Goal: Complete application form: Complete application form

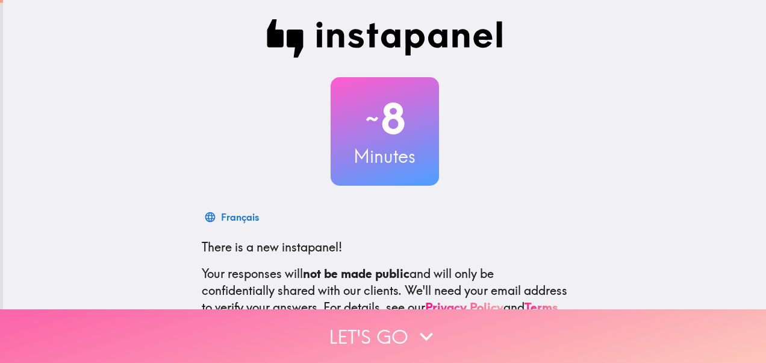
click at [402, 326] on button "Let's go" at bounding box center [383, 336] width 766 height 54
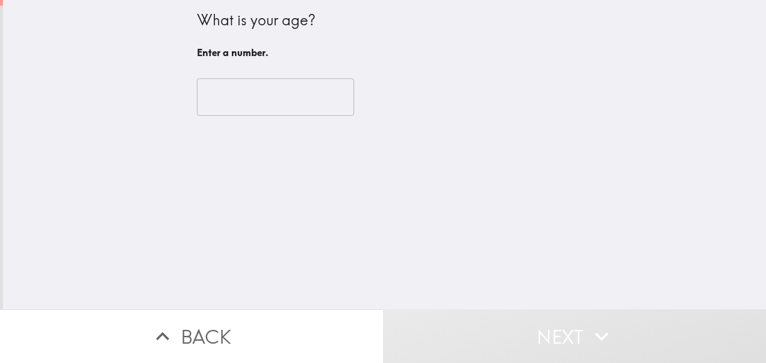
click at [261, 116] on div "​" at bounding box center [385, 97] width 376 height 66
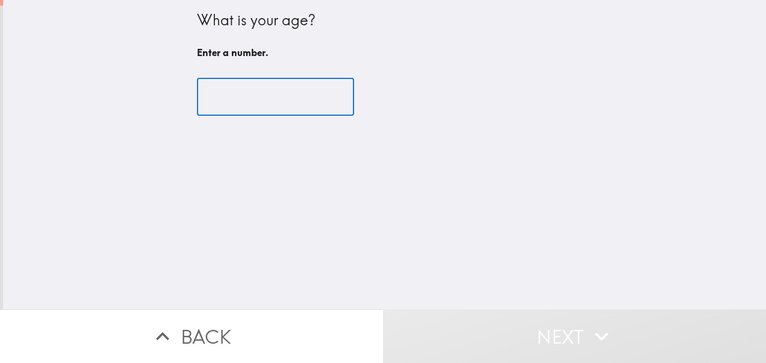
click at [255, 107] on input "number" at bounding box center [275, 96] width 157 height 37
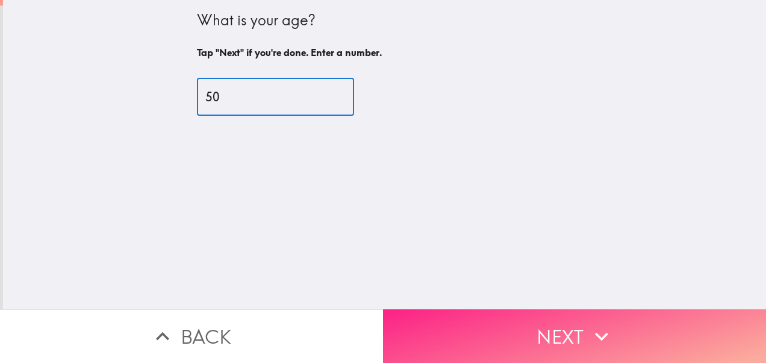
type input "50"
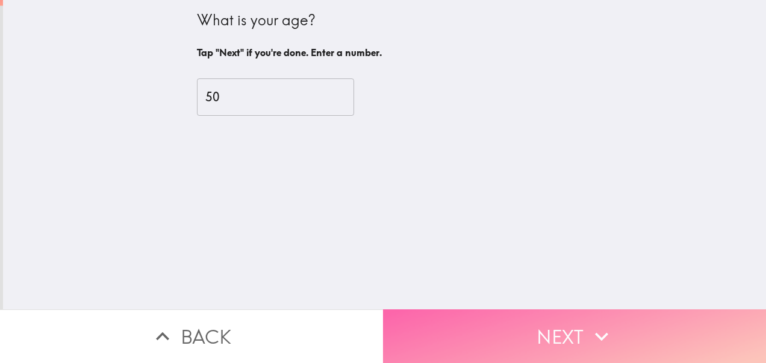
click at [465, 317] on button "Next" at bounding box center [574, 336] width 383 height 54
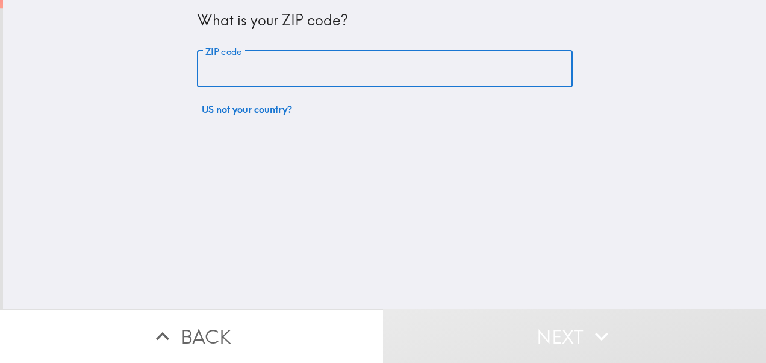
click at [243, 78] on input "ZIP code" at bounding box center [385, 69] width 376 height 37
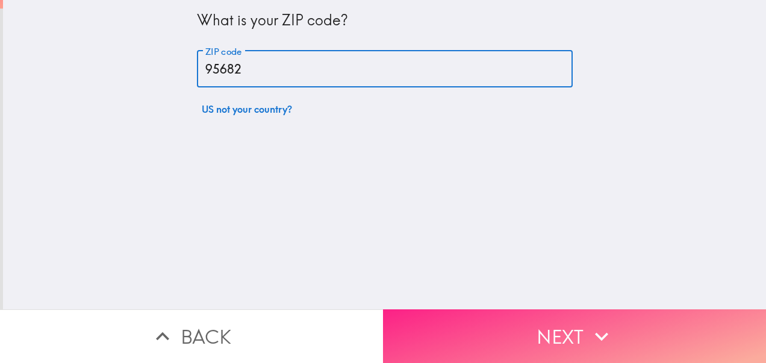
type input "95682"
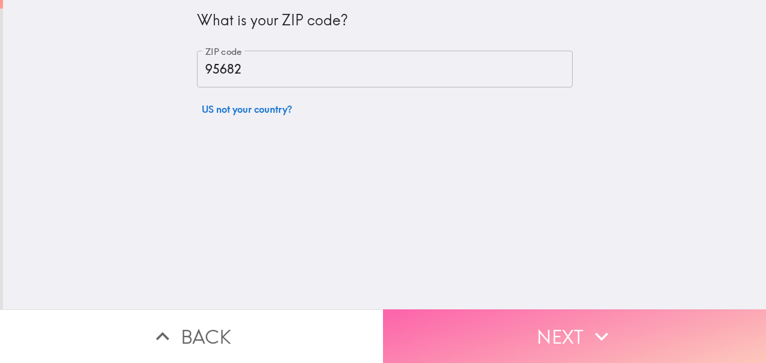
click at [472, 336] on button "Next" at bounding box center [574, 336] width 383 height 54
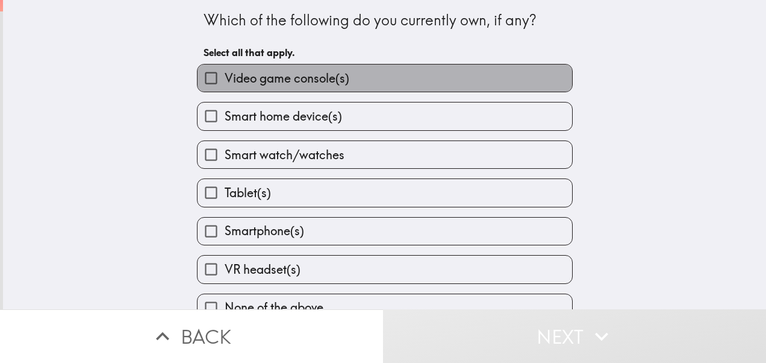
click at [235, 88] on label "Video game console(s)" at bounding box center [385, 77] width 375 height 27
click at [225, 88] on input "Video game console(s)" at bounding box center [211, 77] width 27 height 27
checkbox input "true"
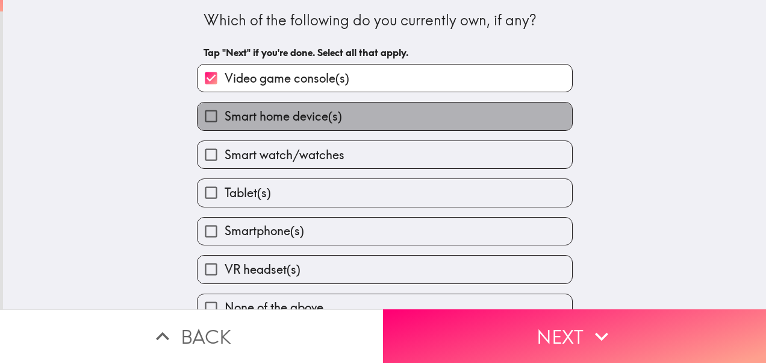
click at [241, 116] on span "Smart home device(s)" at bounding box center [283, 116] width 117 height 17
click at [225, 116] on input "Smart home device(s)" at bounding box center [211, 115] width 27 height 27
checkbox input "true"
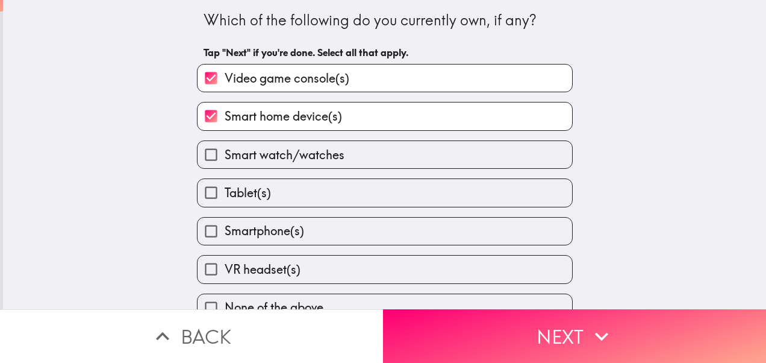
click at [252, 152] on span "Smart watch/watches" at bounding box center [285, 154] width 120 height 17
click at [225, 152] on input "Smart watch/watches" at bounding box center [211, 154] width 27 height 27
checkbox input "true"
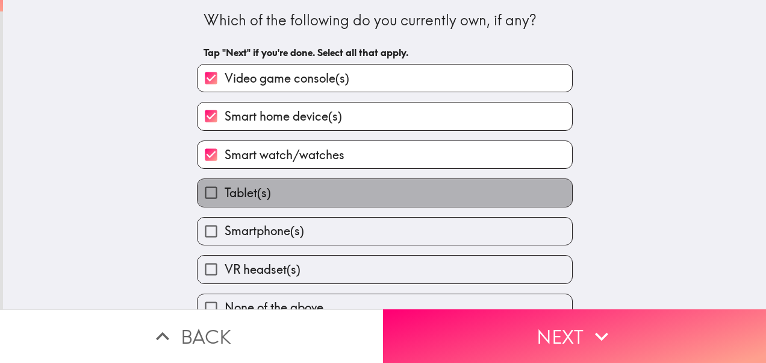
click at [263, 187] on label "Tablet(s)" at bounding box center [385, 192] width 375 height 27
click at [225, 187] on input "Tablet(s)" at bounding box center [211, 192] width 27 height 27
checkbox input "true"
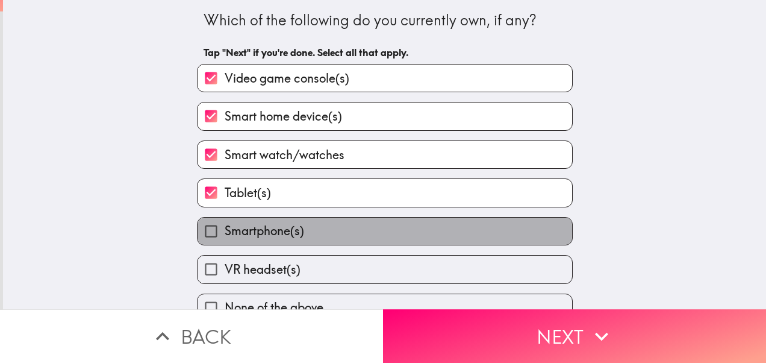
click at [280, 233] on span "Smartphone(s)" at bounding box center [265, 230] width 80 height 17
click at [225, 233] on input "Smartphone(s)" at bounding box center [211, 231] width 27 height 27
checkbox input "true"
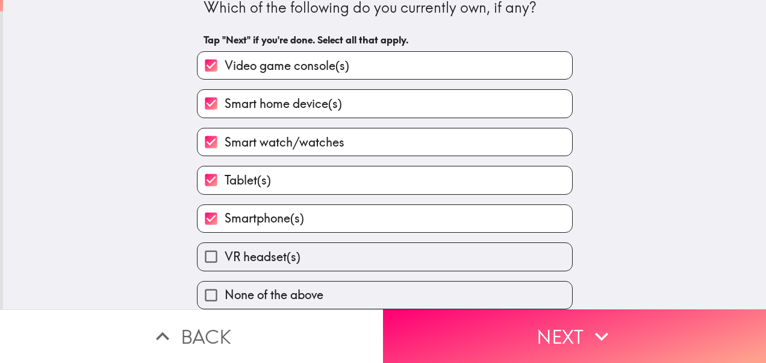
scroll to position [24, 0]
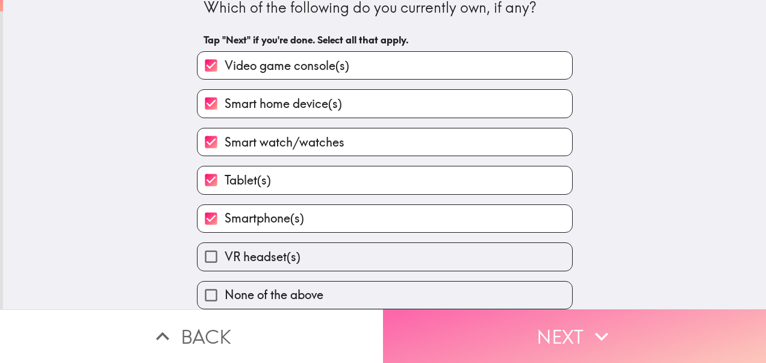
click at [452, 312] on button "Next" at bounding box center [574, 336] width 383 height 54
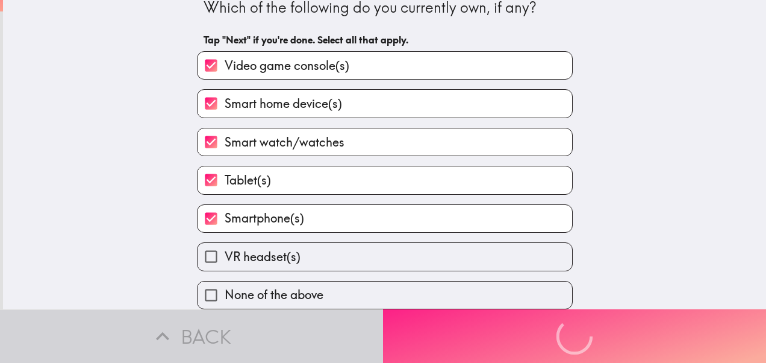
scroll to position [0, 0]
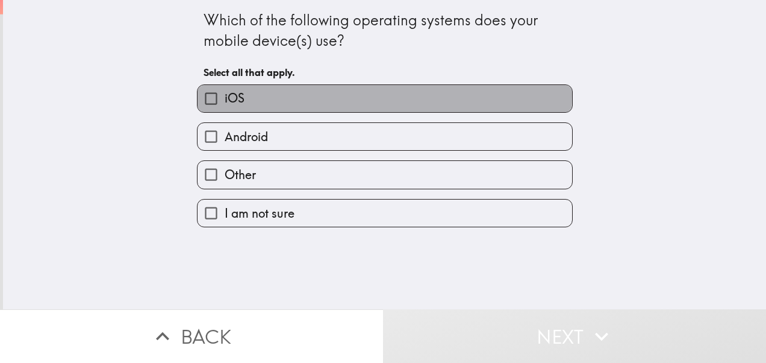
click at [243, 95] on label "iOS" at bounding box center [385, 98] width 375 height 27
click at [225, 95] on input "iOS" at bounding box center [211, 98] width 27 height 27
checkbox input "true"
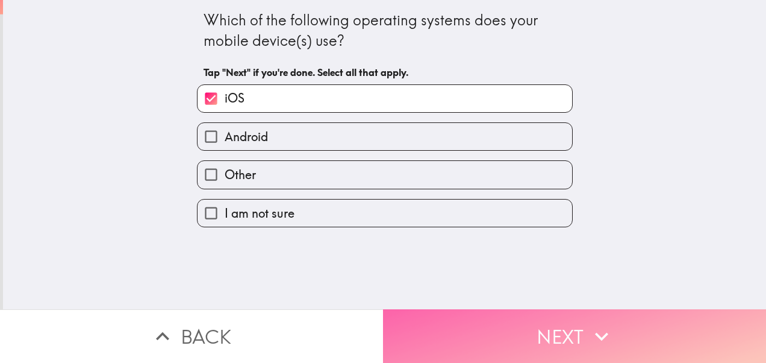
click at [436, 324] on button "Next" at bounding box center [574, 336] width 383 height 54
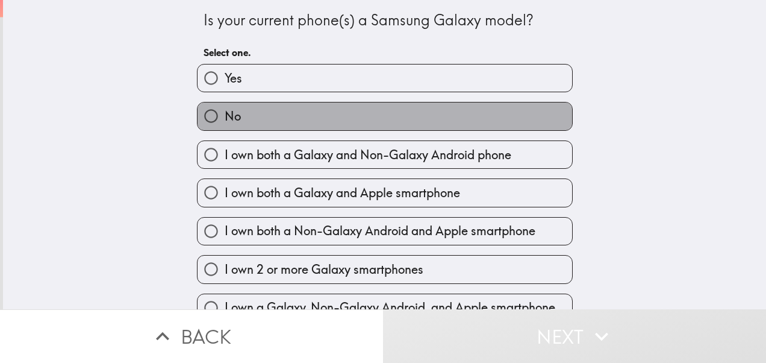
click at [272, 105] on label "No" at bounding box center [385, 115] width 375 height 27
click at [225, 105] on input "No" at bounding box center [211, 115] width 27 height 27
radio input "true"
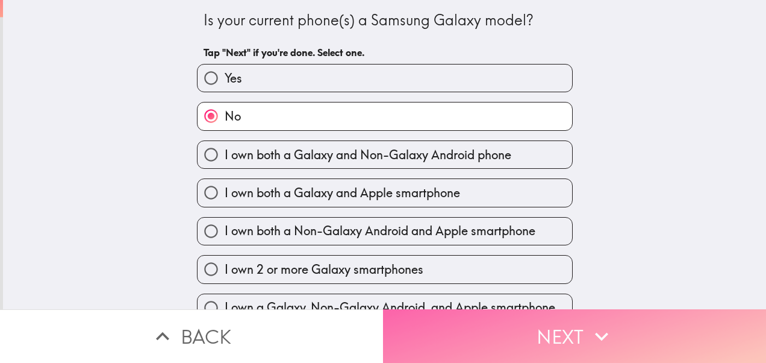
click at [530, 324] on button "Next" at bounding box center [574, 336] width 383 height 54
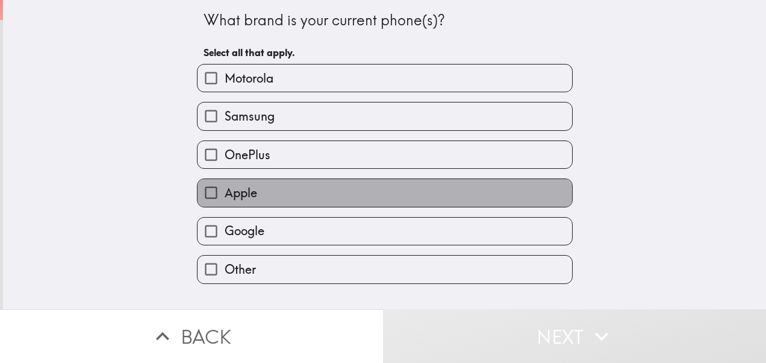
click at [324, 189] on label "Apple" at bounding box center [385, 192] width 375 height 27
click at [225, 189] on input "Apple" at bounding box center [211, 192] width 27 height 27
checkbox input "true"
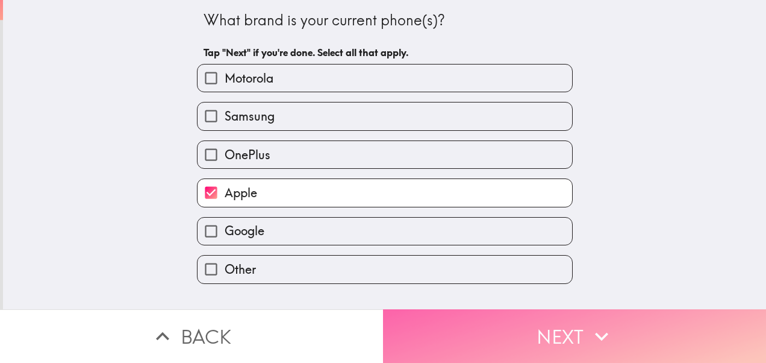
click at [424, 331] on button "Next" at bounding box center [574, 336] width 383 height 54
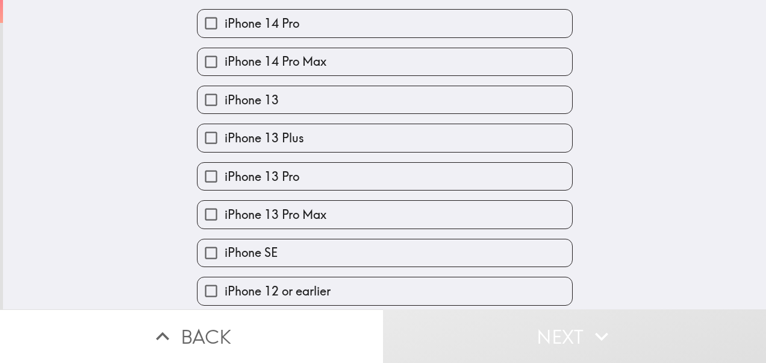
scroll to position [546, 0]
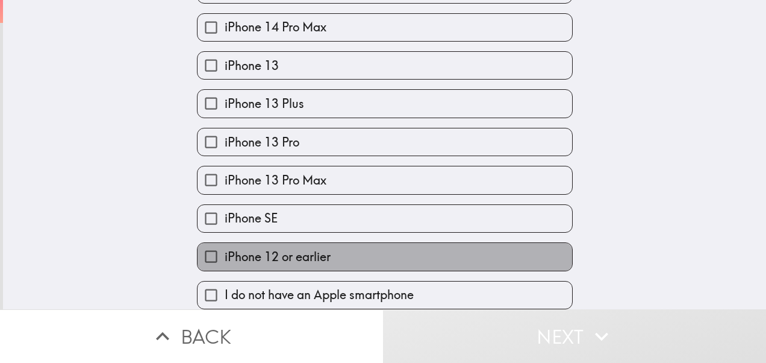
click at [457, 243] on label "iPhone 12 or earlier" at bounding box center [385, 256] width 375 height 27
click at [225, 243] on input "iPhone 12 or earlier" at bounding box center [211, 256] width 27 height 27
checkbox input "true"
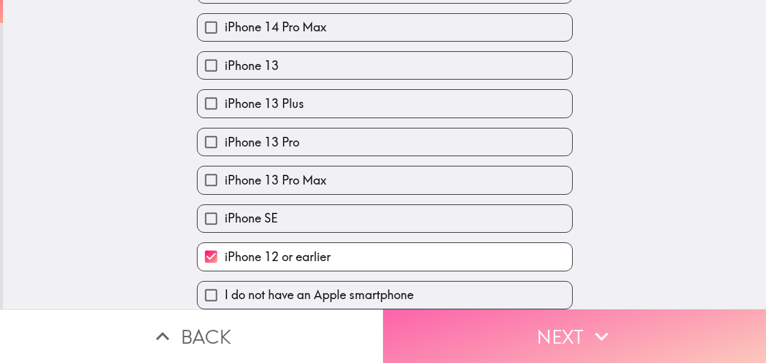
click at [454, 326] on button "Next" at bounding box center [574, 336] width 383 height 54
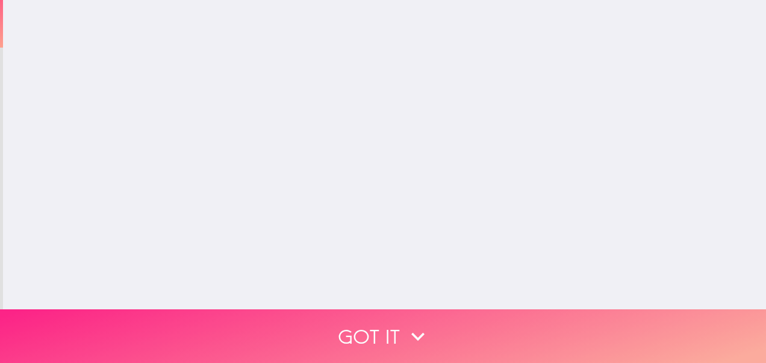
scroll to position [0, 0]
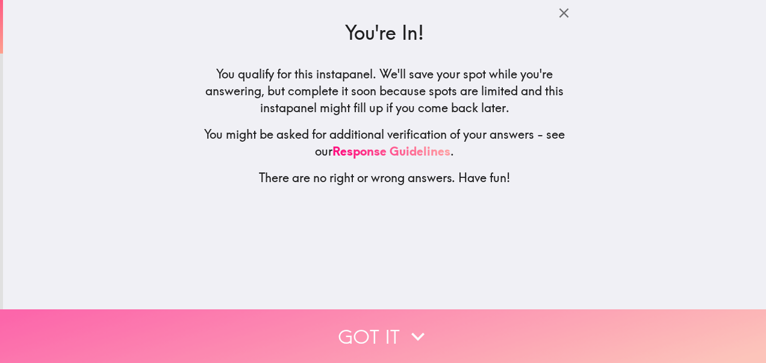
click at [430, 324] on button "Got it" at bounding box center [383, 336] width 766 height 54
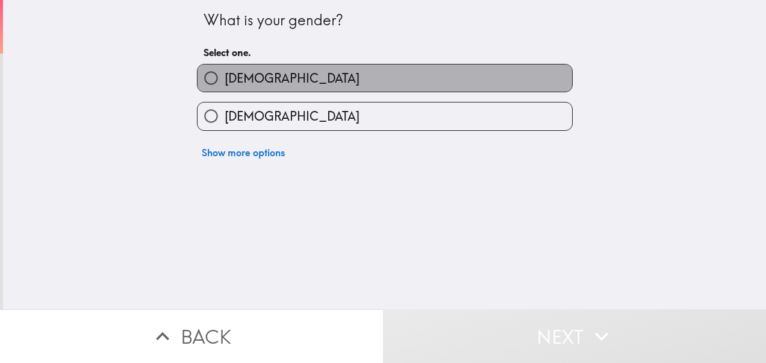
click at [283, 67] on label "[DEMOGRAPHIC_DATA]" at bounding box center [385, 77] width 375 height 27
click at [225, 67] on input "[DEMOGRAPHIC_DATA]" at bounding box center [211, 77] width 27 height 27
radio input "true"
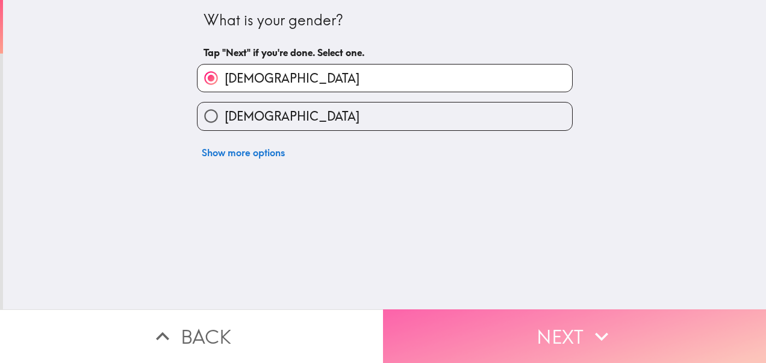
click at [443, 328] on button "Next" at bounding box center [574, 336] width 383 height 54
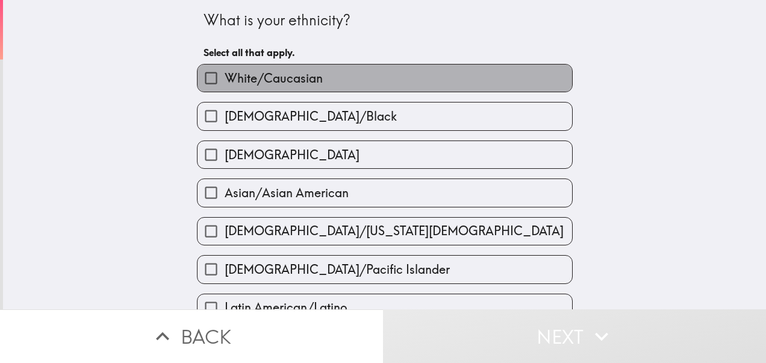
click at [318, 72] on label "White/Caucasian" at bounding box center [385, 77] width 375 height 27
click at [225, 72] on input "White/Caucasian" at bounding box center [211, 77] width 27 height 27
checkbox input "true"
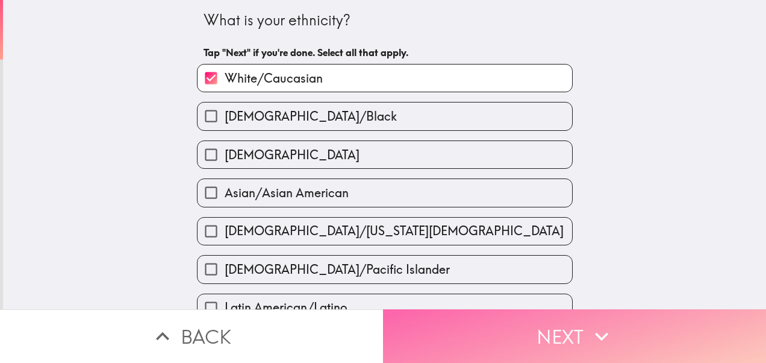
click at [455, 320] on button "Next" at bounding box center [574, 336] width 383 height 54
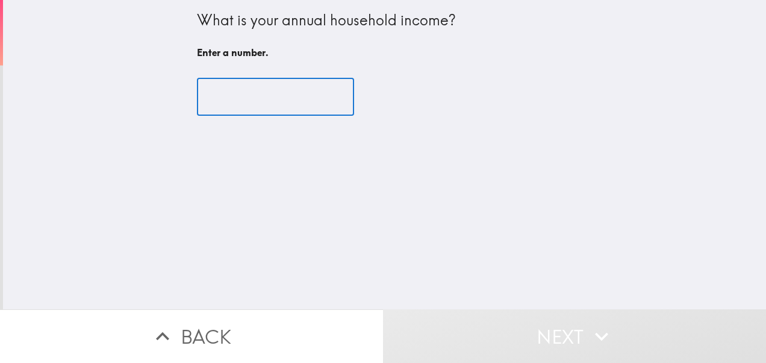
click at [224, 88] on input "number" at bounding box center [275, 96] width 157 height 37
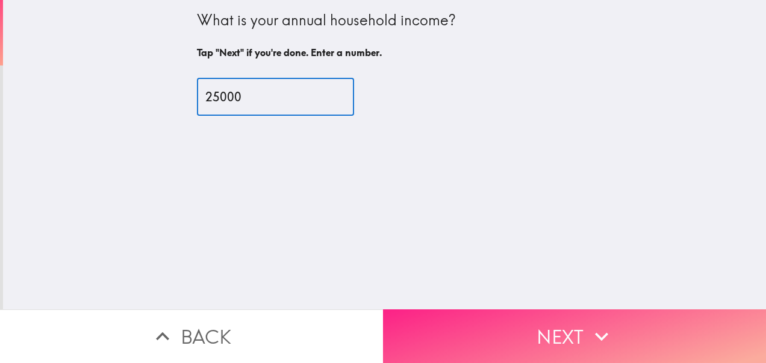
type input "25000"
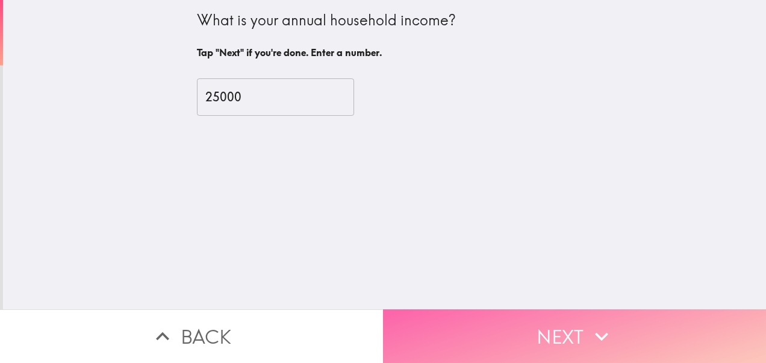
click at [499, 335] on button "Next" at bounding box center [574, 336] width 383 height 54
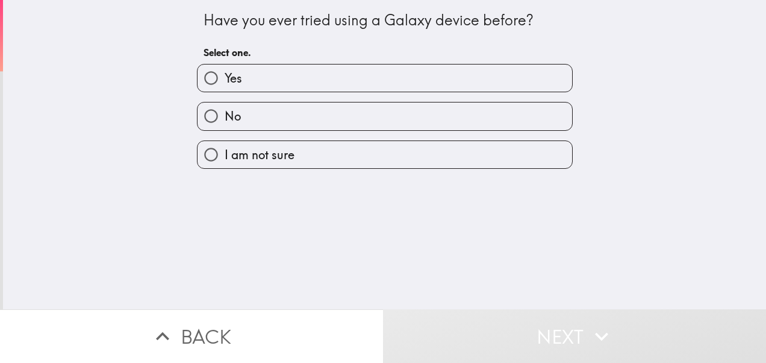
click at [343, 81] on label "Yes" at bounding box center [385, 77] width 375 height 27
click at [225, 81] on input "Yes" at bounding box center [211, 77] width 27 height 27
radio input "true"
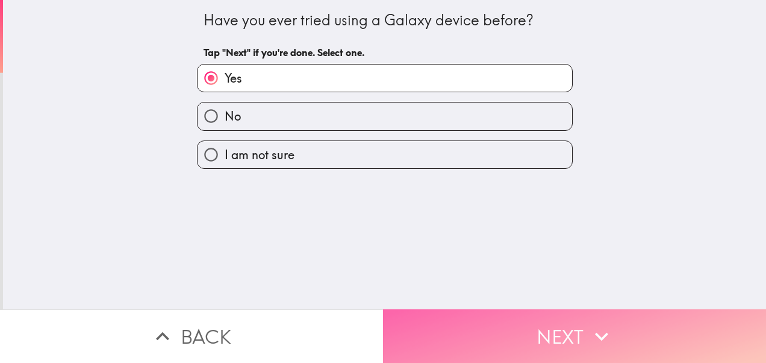
click at [431, 318] on button "Next" at bounding box center [574, 336] width 383 height 54
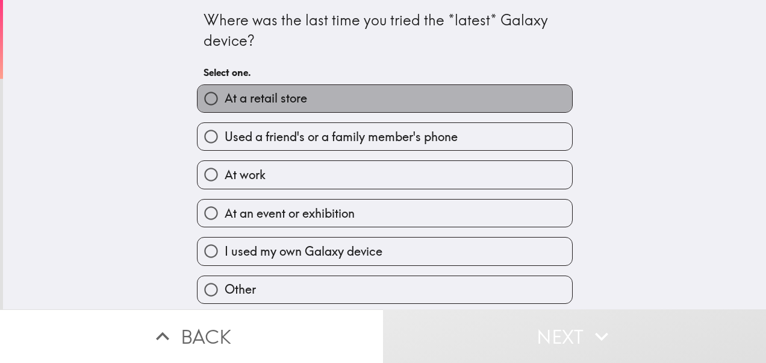
click at [359, 107] on label "At a retail store" at bounding box center [385, 98] width 375 height 27
click at [225, 107] on input "At a retail store" at bounding box center [211, 98] width 27 height 27
radio input "true"
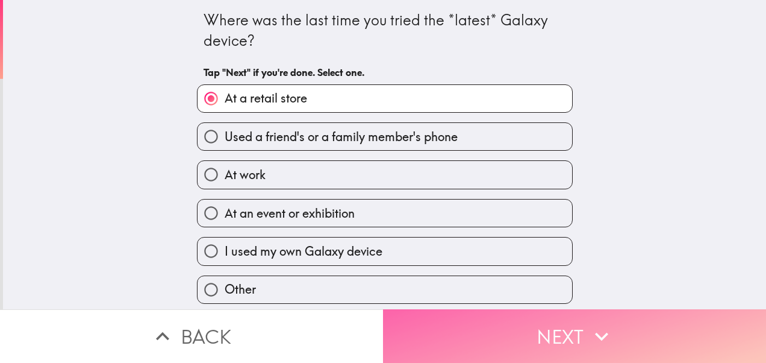
click at [457, 324] on button "Next" at bounding box center [574, 336] width 383 height 54
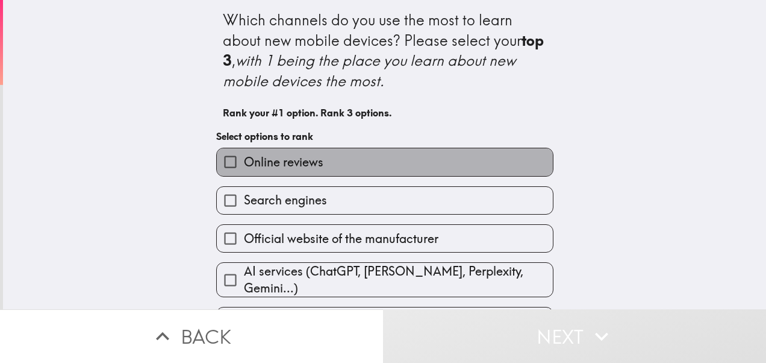
click at [481, 161] on label "Online reviews" at bounding box center [385, 161] width 336 height 27
click at [244, 161] on input "Online reviews" at bounding box center [230, 161] width 27 height 27
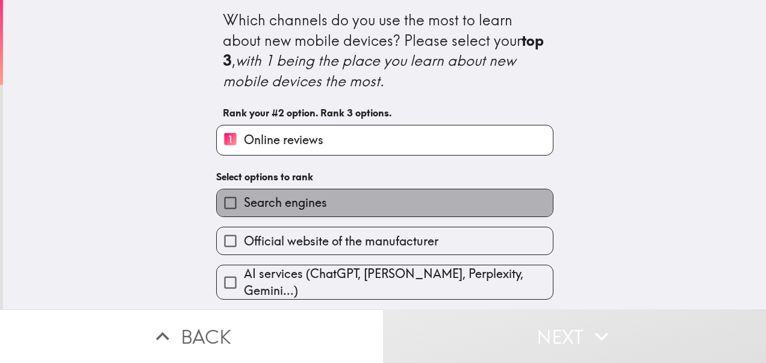
click at [484, 205] on label "Search engines" at bounding box center [385, 202] width 336 height 27
click at [244, 205] on input "Search engines" at bounding box center [230, 202] width 27 height 27
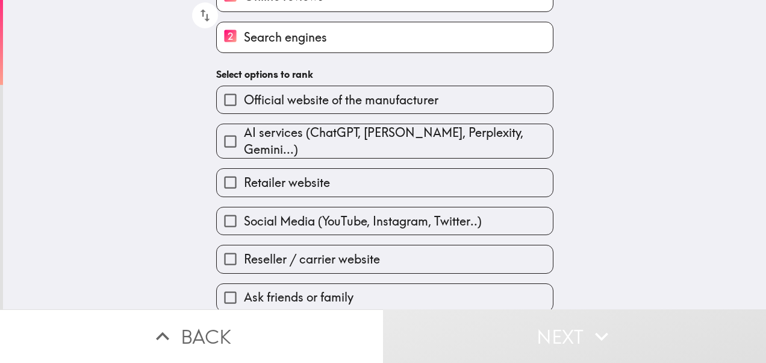
scroll to position [152, 0]
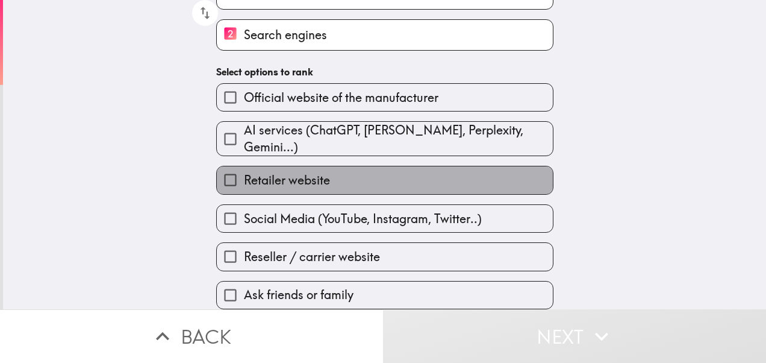
click at [415, 169] on label "Retailer website" at bounding box center [385, 179] width 336 height 27
click at [244, 169] on input "Retailer website" at bounding box center [230, 179] width 27 height 27
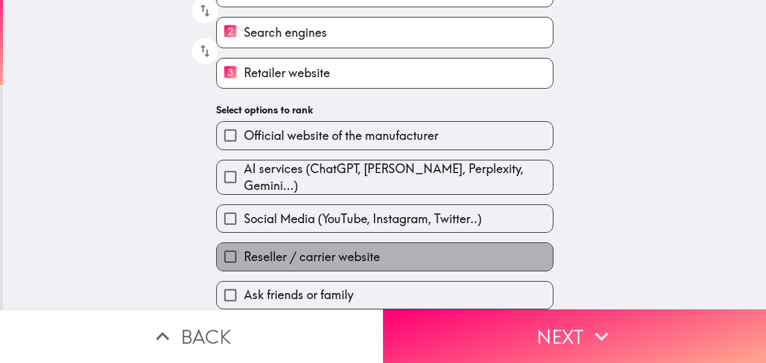
click at [418, 248] on label "Reseller / carrier website" at bounding box center [385, 256] width 336 height 27
click at [244, 248] on input "Reseller / carrier website" at bounding box center [230, 256] width 27 height 27
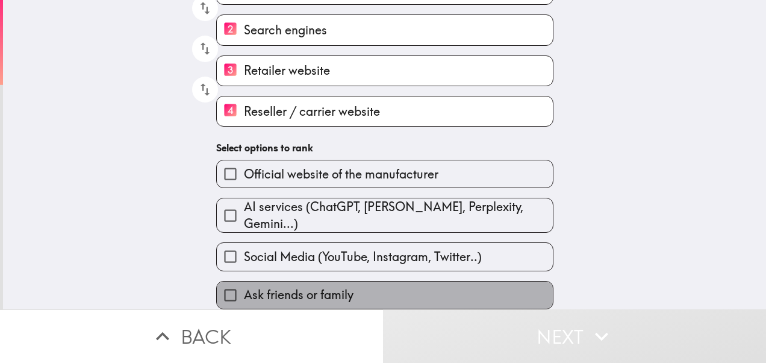
click at [422, 284] on label "Ask friends or family" at bounding box center [385, 294] width 336 height 27
click at [244, 284] on input "Ask friends or family" at bounding box center [230, 294] width 27 height 27
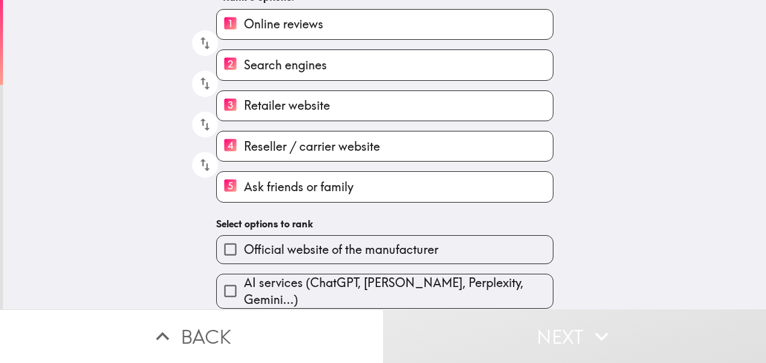
scroll to position [159, 0]
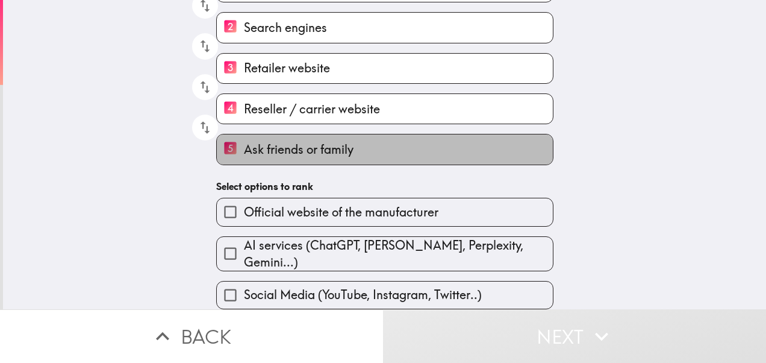
click at [403, 147] on label "5 Ask friends or family" at bounding box center [385, 149] width 336 height 30
click at [244, 147] on input "5 Ask friends or family" at bounding box center [230, 149] width 27 height 30
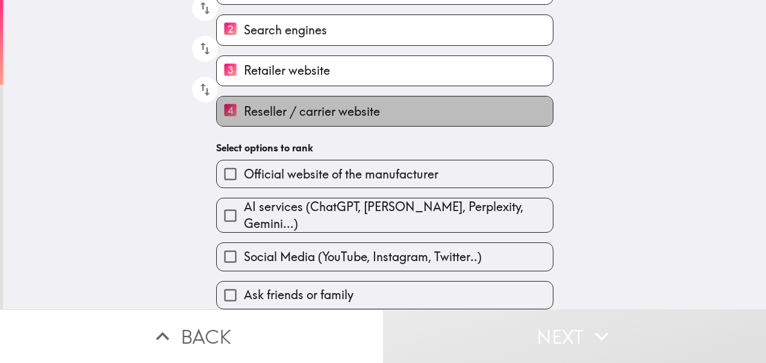
click at [388, 110] on label "4 Reseller / carrier website" at bounding box center [385, 111] width 336 height 30
click at [244, 110] on input "4 Reseller / carrier website" at bounding box center [230, 111] width 27 height 30
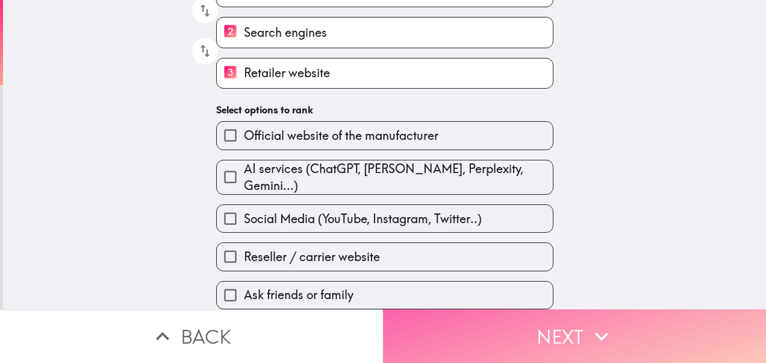
click at [645, 331] on button "Next" at bounding box center [574, 336] width 383 height 54
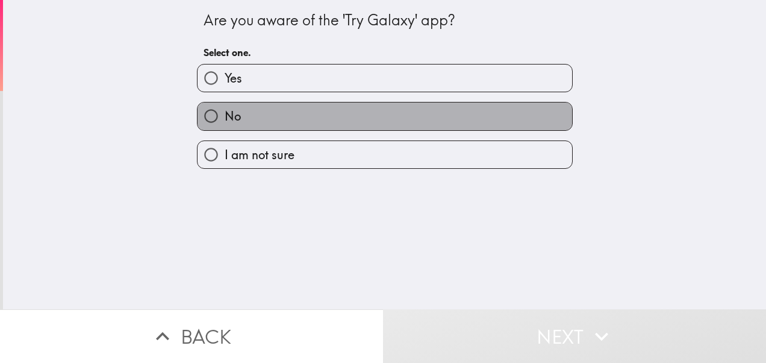
click at [413, 113] on label "No" at bounding box center [385, 115] width 375 height 27
click at [225, 113] on input "No" at bounding box center [211, 115] width 27 height 27
radio input "true"
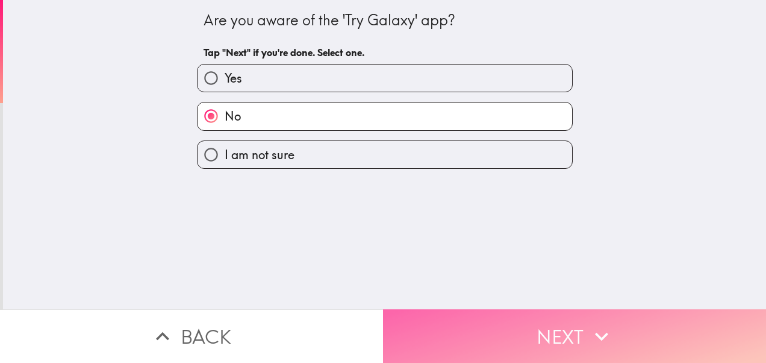
click at [502, 326] on button "Next" at bounding box center [574, 336] width 383 height 54
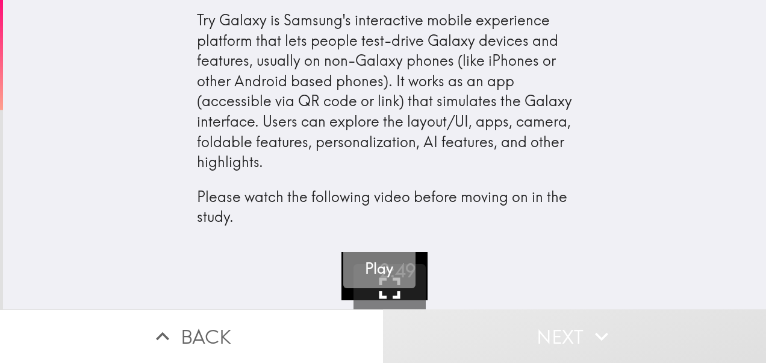
click at [387, 264] on button "Play" at bounding box center [379, 252] width 72 height 72
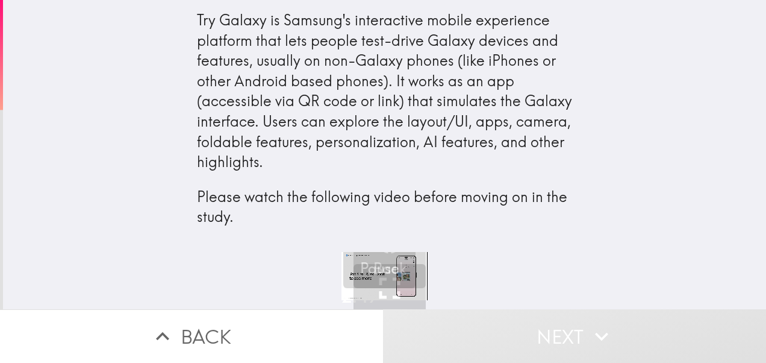
click at [620, 208] on div "Try Galaxy is Samsung's interactive mobile experience platform that lets people…" at bounding box center [384, 126] width 763 height 252
click at [371, 273] on h5 "Pause" at bounding box center [379, 268] width 39 height 20
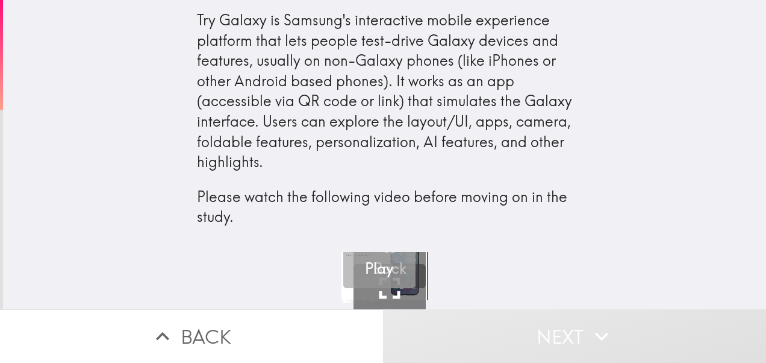
click at [371, 273] on h5 "Play" at bounding box center [379, 268] width 28 height 20
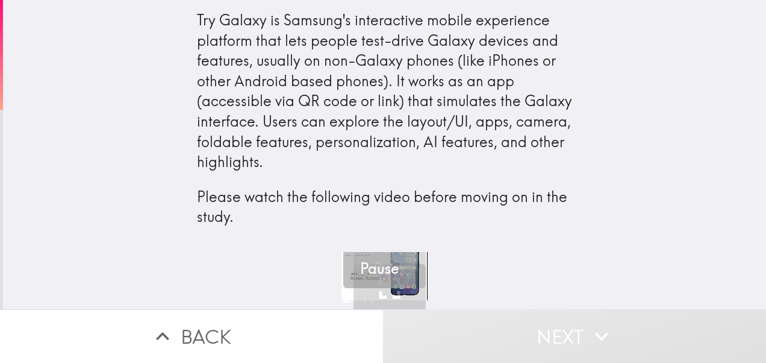
click at [377, 283] on button "Pause" at bounding box center [379, 252] width 72 height 72
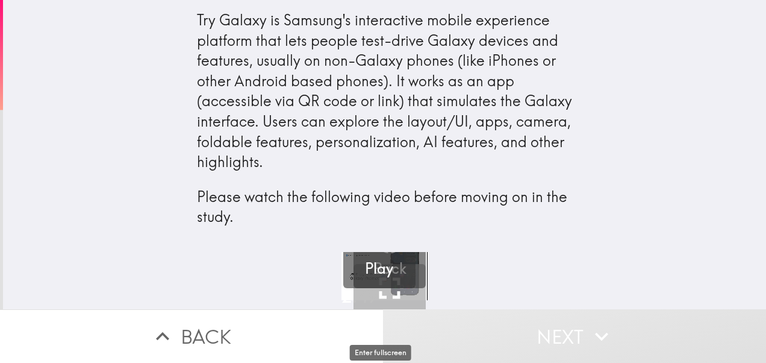
click at [377, 288] on icon "button" at bounding box center [390, 288] width 36 height 36
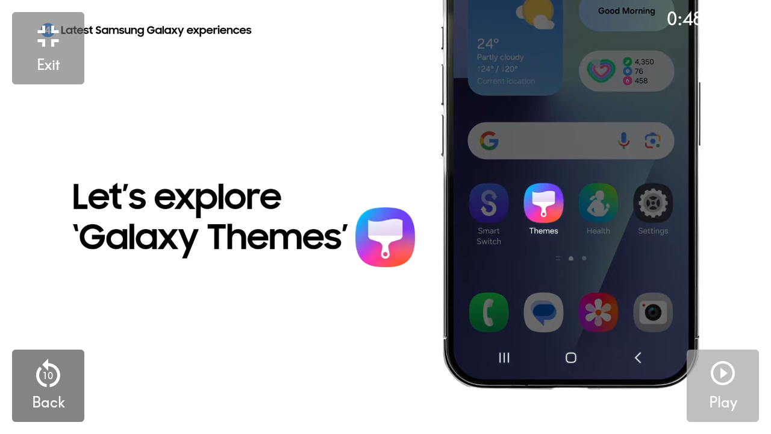
click at [719, 362] on icon "button" at bounding box center [723, 372] width 29 height 29
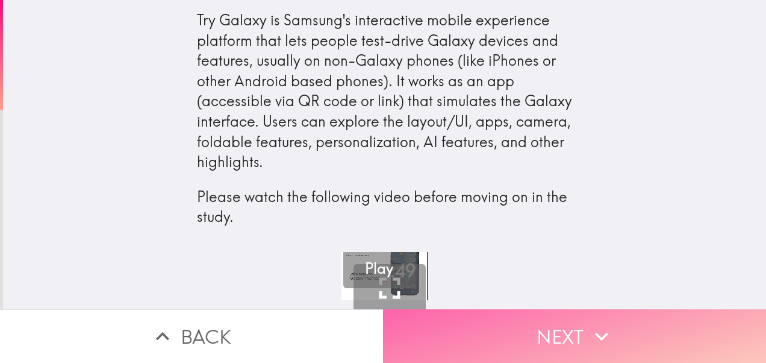
click at [535, 331] on button "Next" at bounding box center [574, 336] width 383 height 54
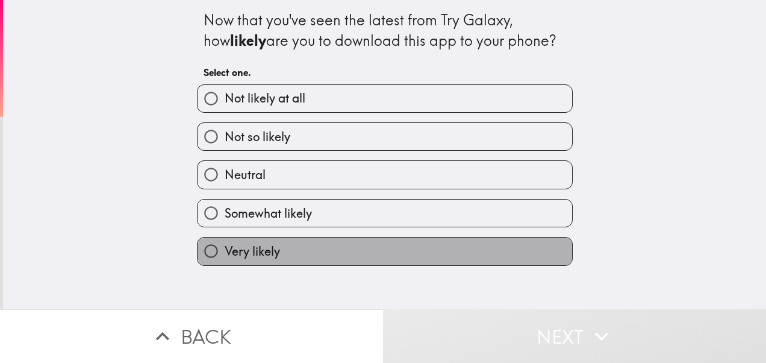
click at [476, 264] on label "Very likely" at bounding box center [385, 250] width 375 height 27
click at [225, 264] on input "Very likely" at bounding box center [211, 250] width 27 height 27
radio input "true"
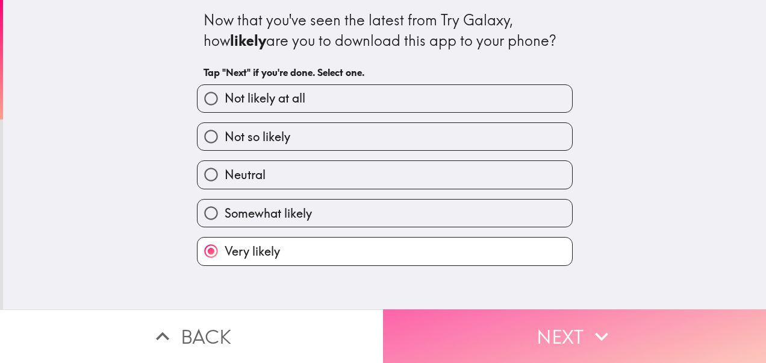
click at [506, 319] on button "Next" at bounding box center [574, 336] width 383 height 54
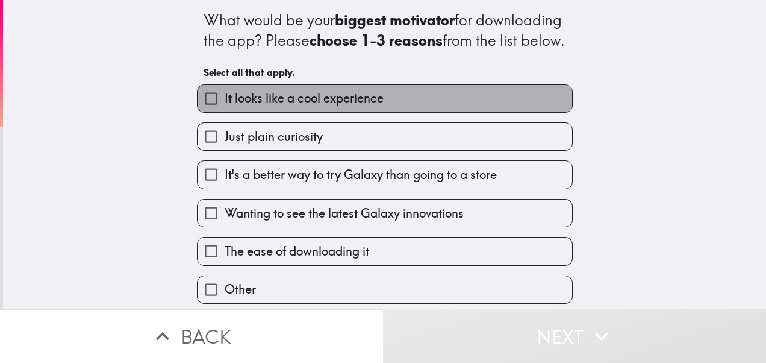
click at [311, 107] on span "It looks like a cool experience" at bounding box center [304, 98] width 159 height 17
click at [225, 112] on input "It looks like a cool experience" at bounding box center [211, 98] width 27 height 27
checkbox input "true"
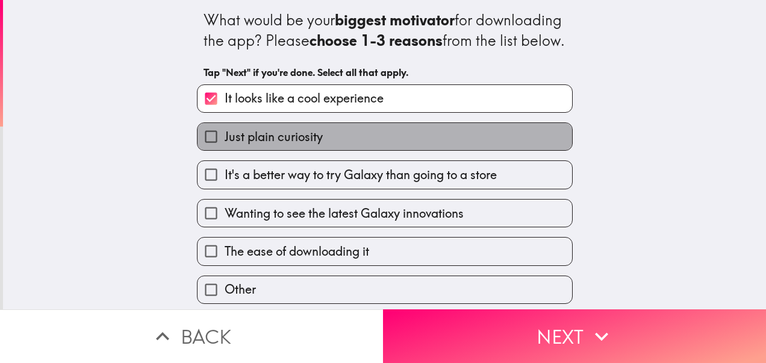
click at [325, 150] on label "Just plain curiosity" at bounding box center [385, 136] width 375 height 27
click at [225, 150] on input "Just plain curiosity" at bounding box center [211, 136] width 27 height 27
checkbox input "true"
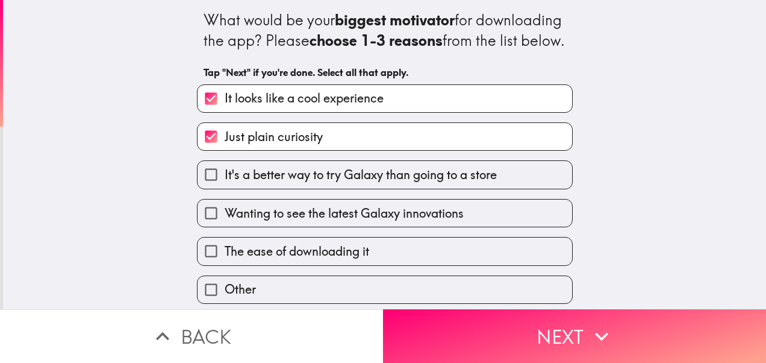
scroll to position [27, 0]
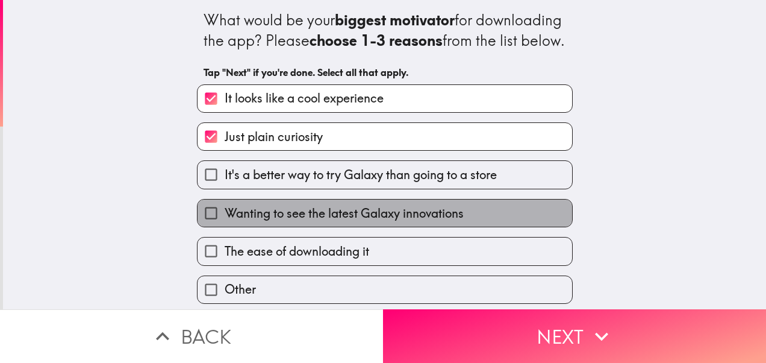
click at [500, 205] on label "Wanting to see the latest Galaxy innovations" at bounding box center [385, 212] width 375 height 27
click at [225, 205] on input "Wanting to see the latest Galaxy innovations" at bounding box center [211, 212] width 27 height 27
checkbox input "true"
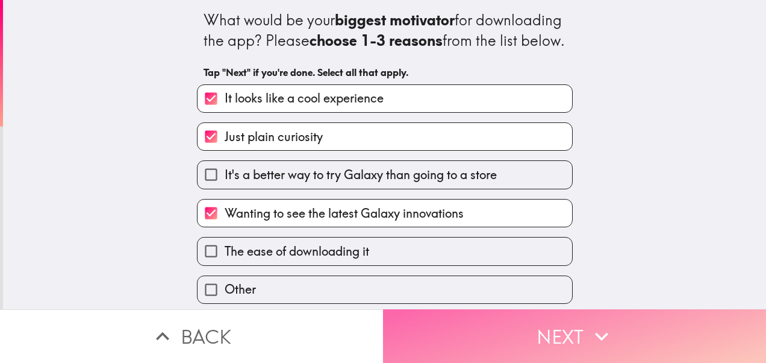
click at [528, 327] on button "Next" at bounding box center [574, 336] width 383 height 54
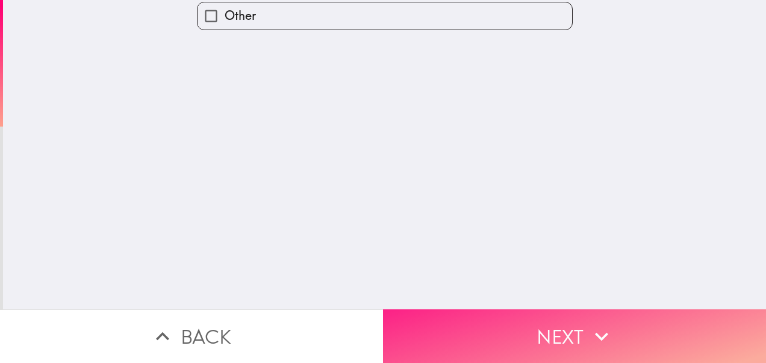
scroll to position [0, 0]
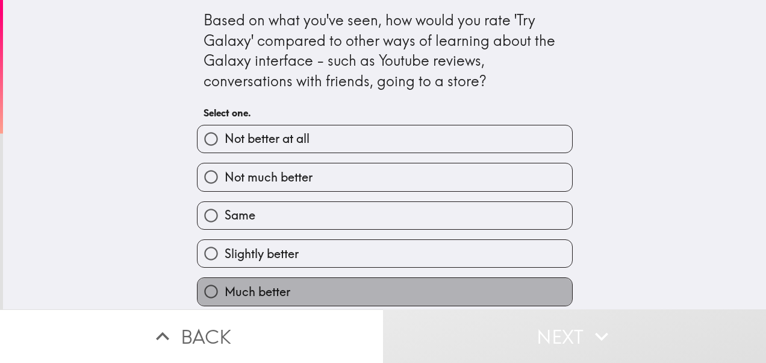
click at [510, 286] on label "Much better" at bounding box center [385, 291] width 375 height 27
click at [225, 286] on input "Much better" at bounding box center [211, 291] width 27 height 27
radio input "true"
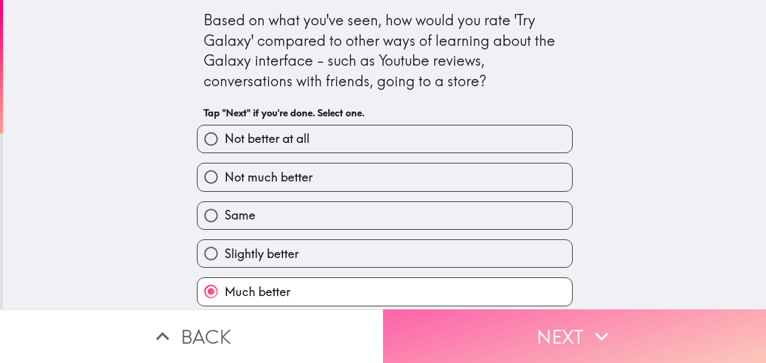
click at [517, 316] on button "Next" at bounding box center [574, 336] width 383 height 54
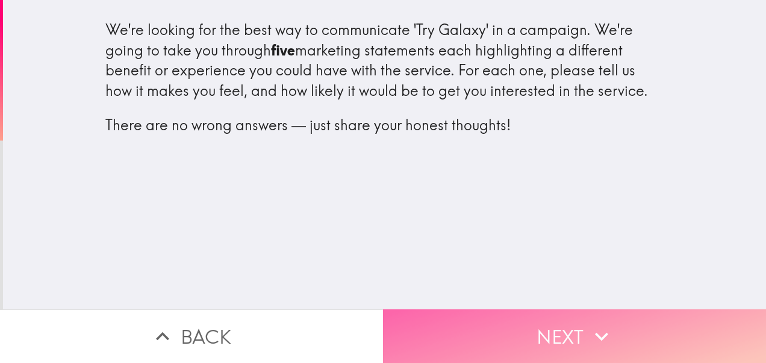
click at [458, 319] on button "Next" at bounding box center [574, 336] width 383 height 54
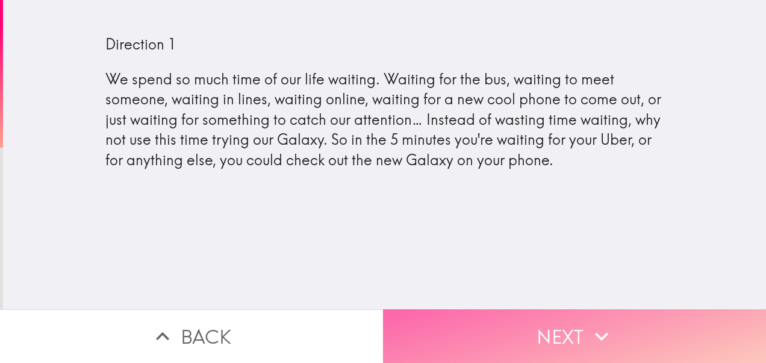
click at [544, 328] on button "Next" at bounding box center [574, 336] width 383 height 54
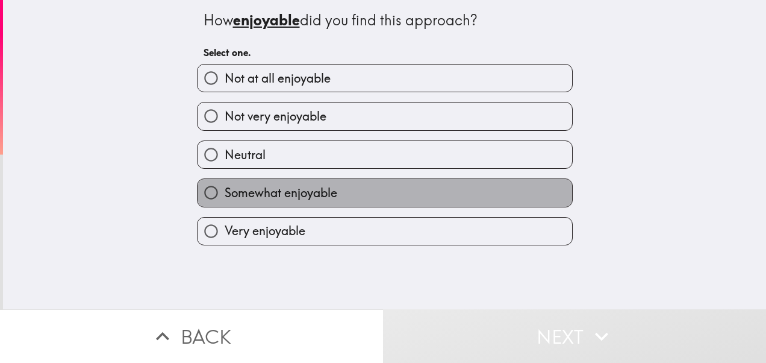
click at [380, 189] on label "Somewhat enjoyable" at bounding box center [385, 192] width 375 height 27
click at [225, 189] on input "Somewhat enjoyable" at bounding box center [211, 192] width 27 height 27
radio input "true"
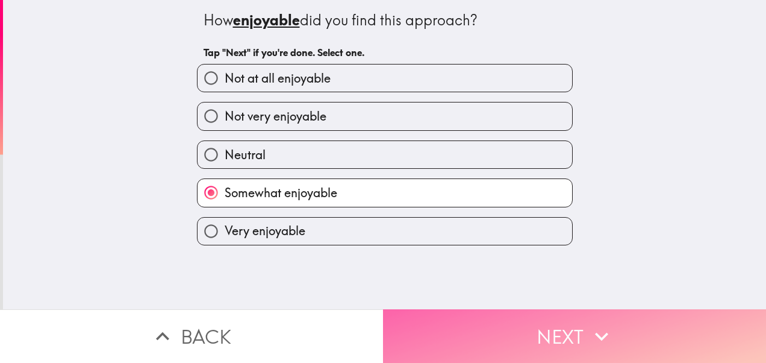
click at [459, 316] on button "Next" at bounding box center [574, 336] width 383 height 54
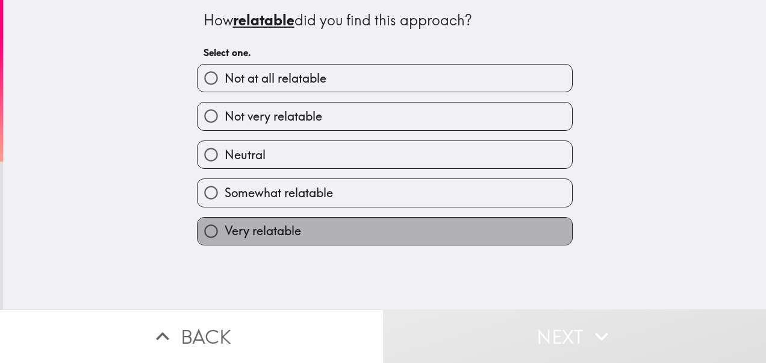
click at [414, 234] on label "Very relatable" at bounding box center [385, 231] width 375 height 27
click at [225, 234] on input "Very relatable" at bounding box center [211, 231] width 27 height 27
radio input "true"
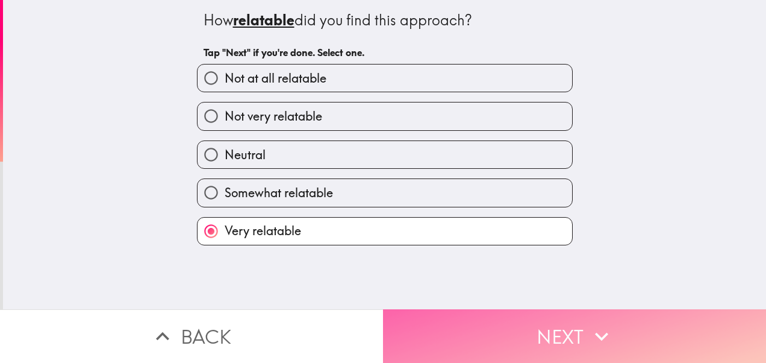
click at [453, 322] on button "Next" at bounding box center [574, 336] width 383 height 54
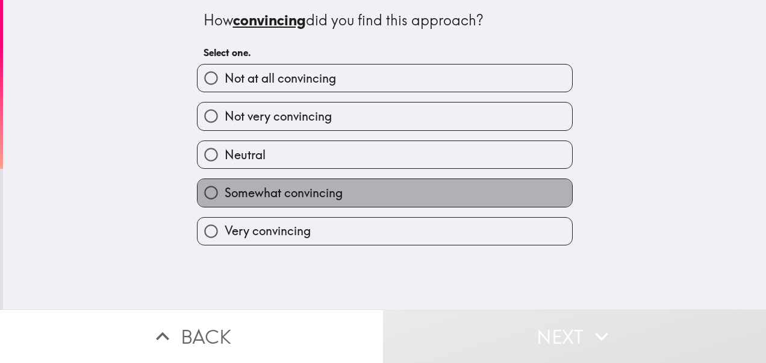
click at [417, 204] on label "Somewhat convincing" at bounding box center [385, 192] width 375 height 27
click at [225, 204] on input "Somewhat convincing" at bounding box center [211, 192] width 27 height 27
radio input "true"
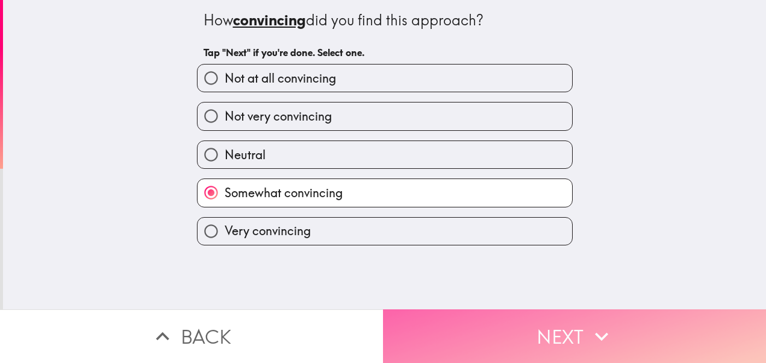
click at [464, 327] on button "Next" at bounding box center [574, 336] width 383 height 54
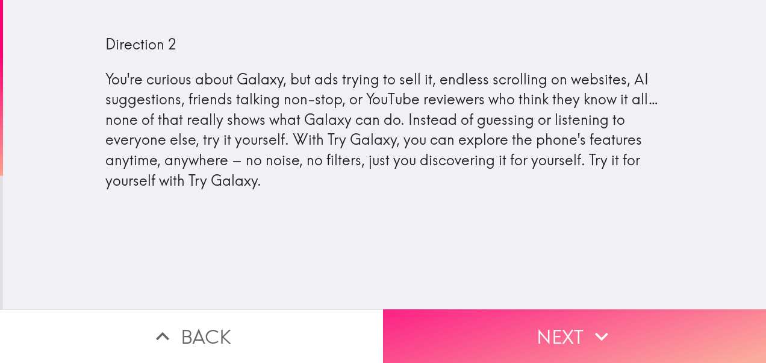
click at [464, 327] on button "Next" at bounding box center [574, 336] width 383 height 54
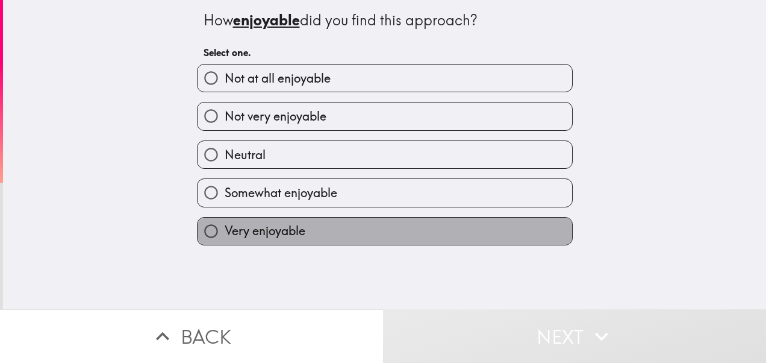
click at [413, 225] on label "Very enjoyable" at bounding box center [385, 231] width 375 height 27
click at [225, 225] on input "Very enjoyable" at bounding box center [211, 231] width 27 height 27
radio input "true"
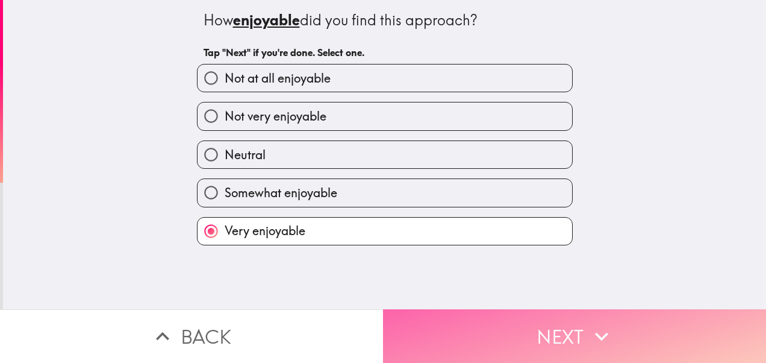
click at [447, 314] on button "Next" at bounding box center [574, 336] width 383 height 54
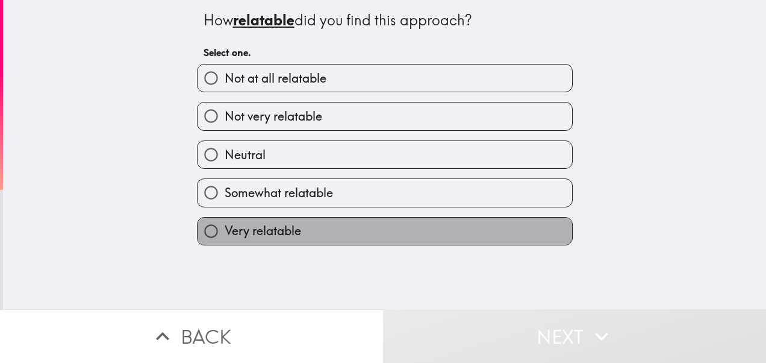
click at [417, 235] on label "Very relatable" at bounding box center [385, 231] width 375 height 27
click at [225, 235] on input "Very relatable" at bounding box center [211, 231] width 27 height 27
radio input "true"
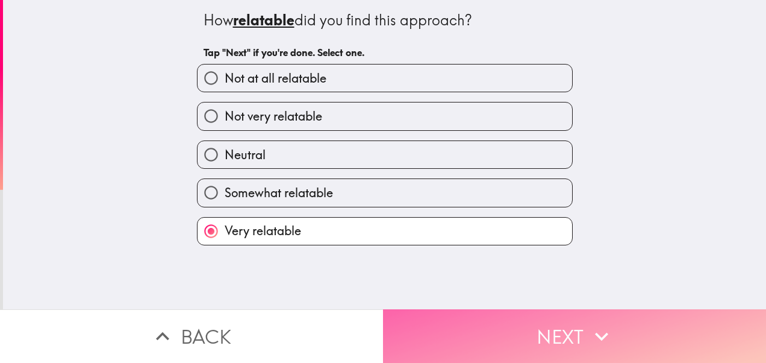
click at [434, 309] on button "Next" at bounding box center [574, 336] width 383 height 54
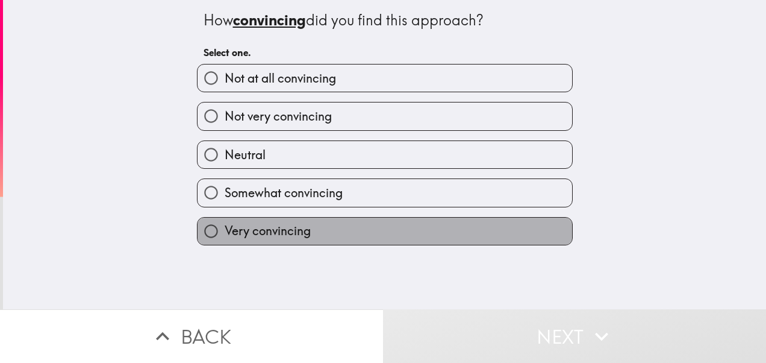
click at [407, 228] on label "Very convincing" at bounding box center [385, 231] width 375 height 27
click at [225, 228] on input "Very convincing" at bounding box center [211, 231] width 27 height 27
radio input "true"
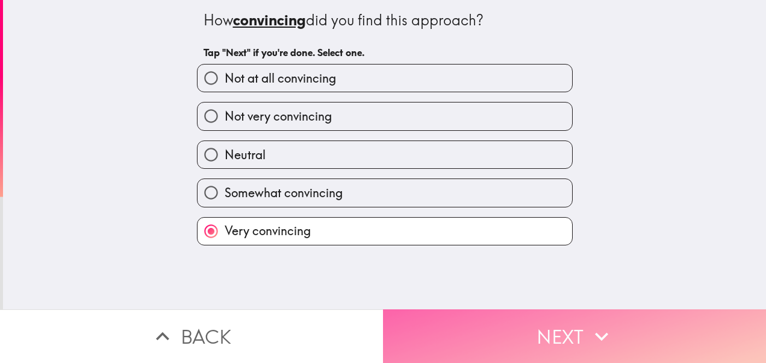
click at [434, 322] on button "Next" at bounding box center [574, 336] width 383 height 54
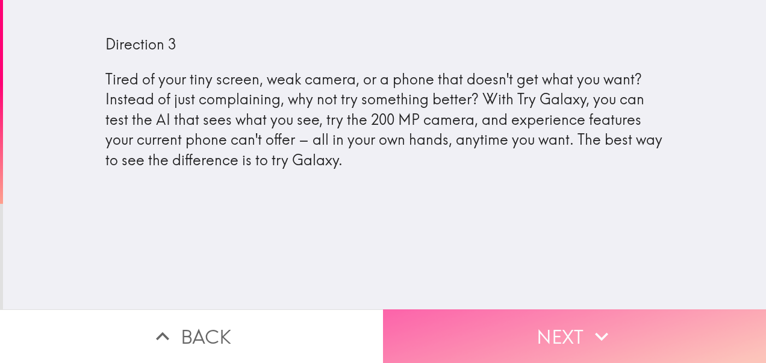
click at [513, 322] on button "Next" at bounding box center [574, 336] width 383 height 54
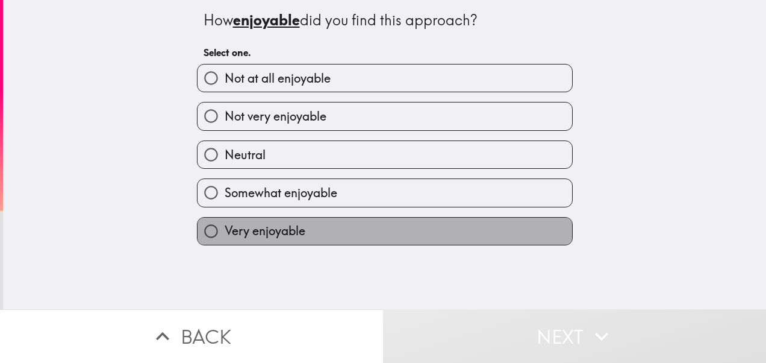
click at [485, 243] on label "Very enjoyable" at bounding box center [385, 231] width 375 height 27
click at [225, 243] on input "Very enjoyable" at bounding box center [211, 231] width 27 height 27
radio input "true"
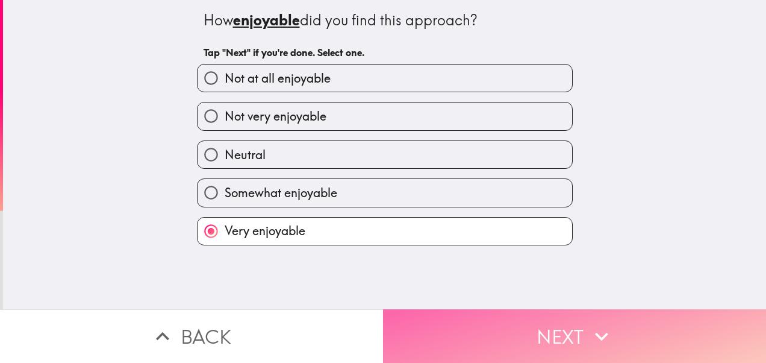
click at [509, 329] on button "Next" at bounding box center [574, 336] width 383 height 54
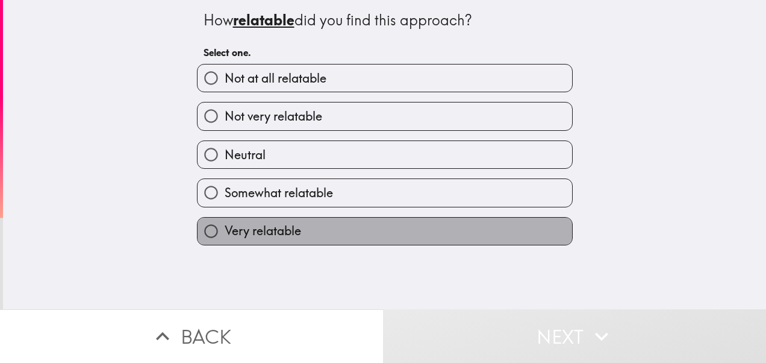
click at [469, 239] on label "Very relatable" at bounding box center [385, 231] width 375 height 27
click at [225, 239] on input "Very relatable" at bounding box center [211, 231] width 27 height 27
radio input "true"
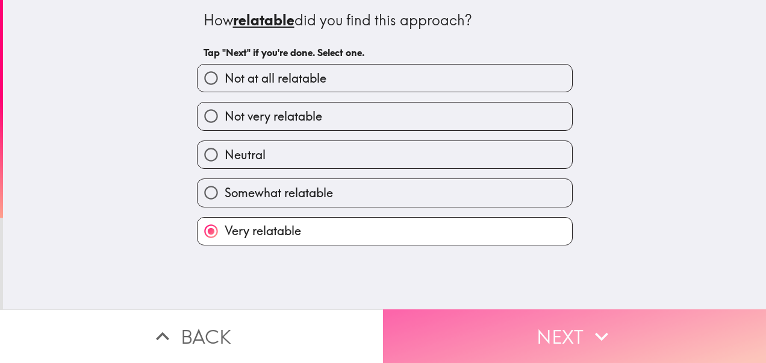
click at [491, 327] on button "Next" at bounding box center [574, 336] width 383 height 54
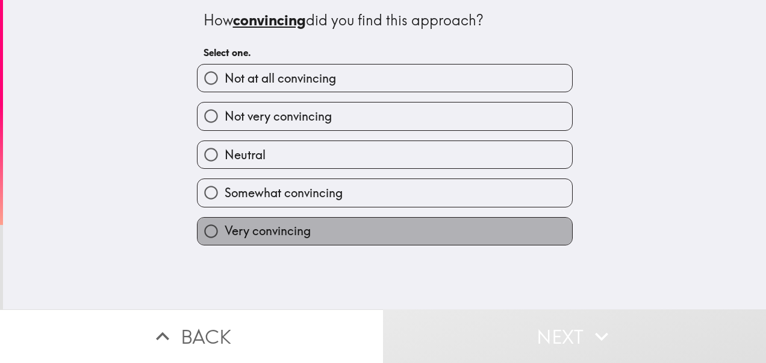
click at [462, 227] on label "Very convincing" at bounding box center [385, 231] width 375 height 27
click at [225, 227] on input "Very convincing" at bounding box center [211, 231] width 27 height 27
radio input "true"
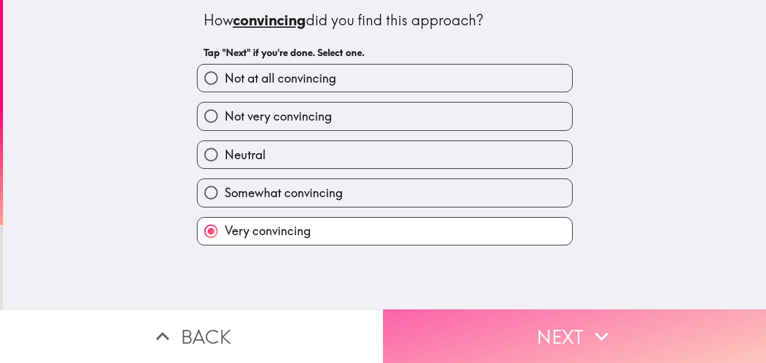
click at [486, 315] on button "Next" at bounding box center [574, 336] width 383 height 54
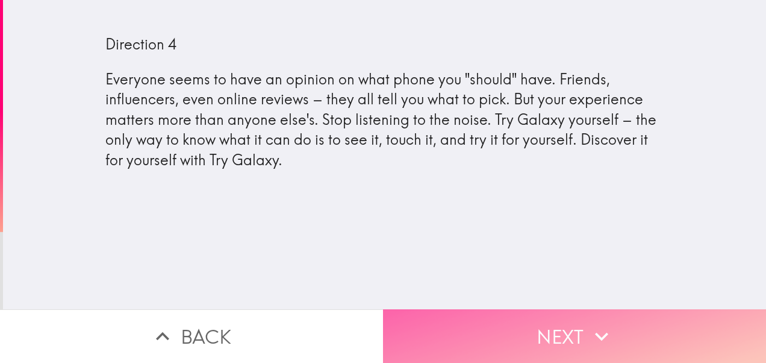
click at [486, 315] on button "Next" at bounding box center [574, 336] width 383 height 54
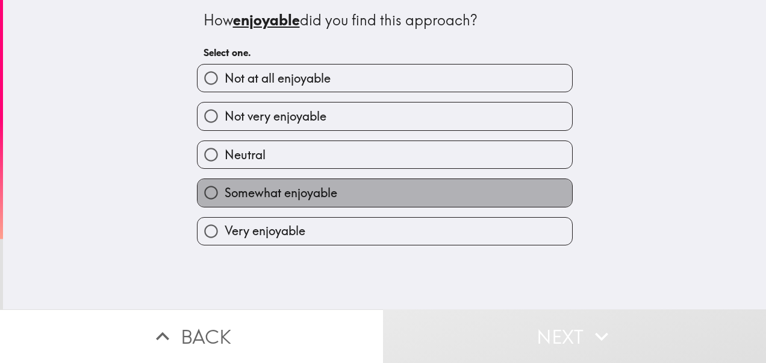
click at [411, 199] on label "Somewhat enjoyable" at bounding box center [385, 192] width 375 height 27
click at [225, 199] on input "Somewhat enjoyable" at bounding box center [211, 192] width 27 height 27
radio input "true"
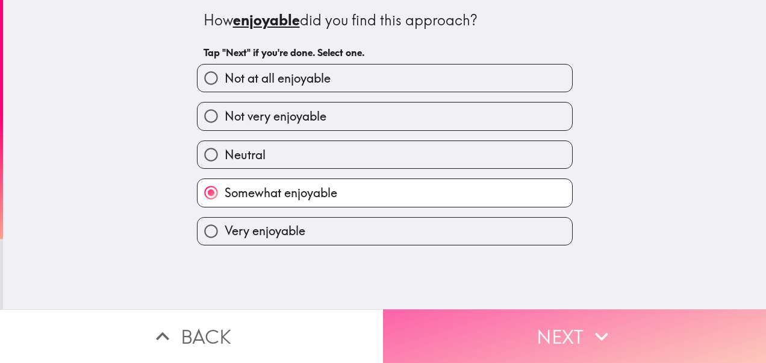
click at [470, 328] on button "Next" at bounding box center [574, 336] width 383 height 54
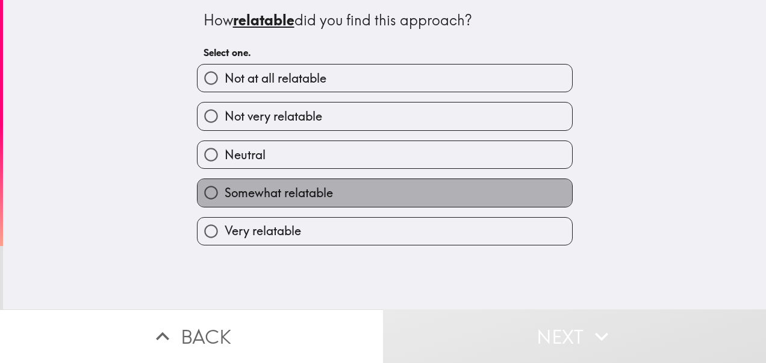
click at [455, 187] on label "Somewhat relatable" at bounding box center [385, 192] width 375 height 27
click at [225, 187] on input "Somewhat relatable" at bounding box center [211, 192] width 27 height 27
radio input "true"
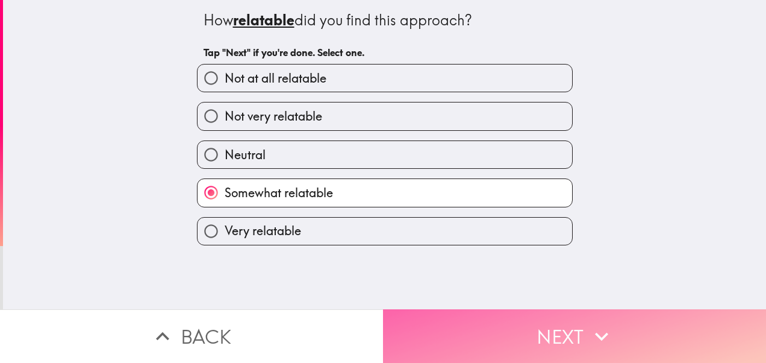
click at [512, 327] on button "Next" at bounding box center [574, 336] width 383 height 54
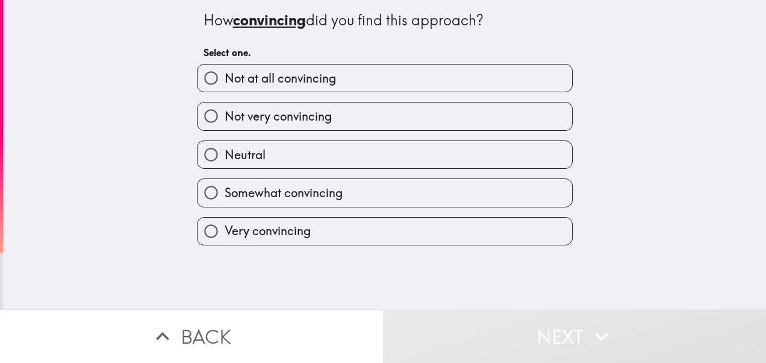
click at [464, 191] on label "Somewhat convincing" at bounding box center [385, 192] width 375 height 27
click at [225, 191] on input "Somewhat convincing" at bounding box center [211, 192] width 27 height 27
radio input "true"
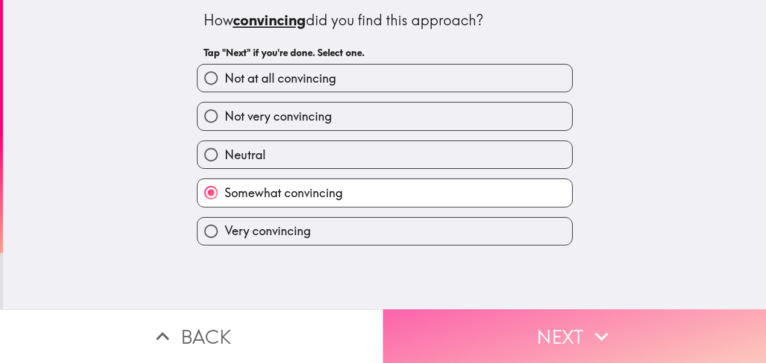
click at [493, 315] on button "Next" at bounding box center [574, 336] width 383 height 54
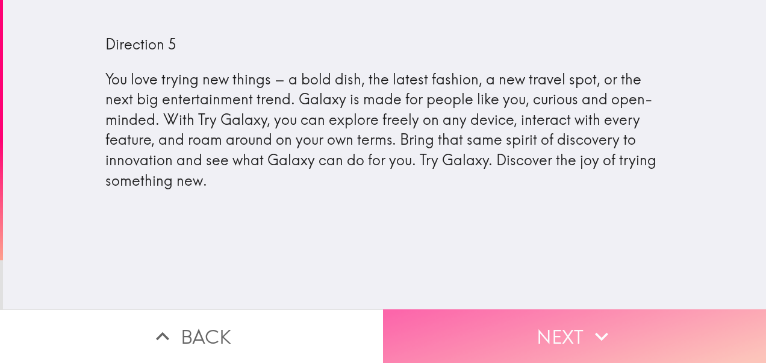
click at [490, 326] on button "Next" at bounding box center [574, 336] width 383 height 54
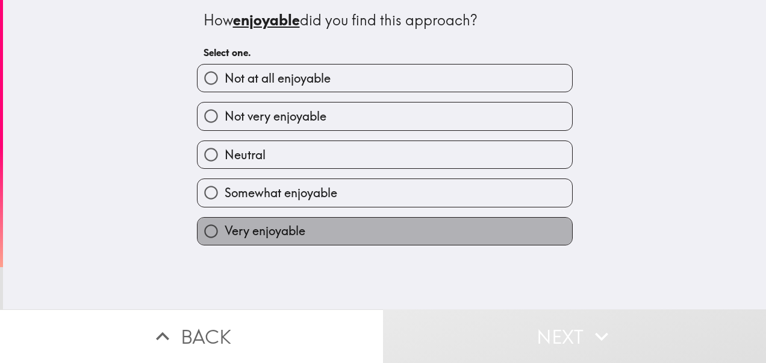
click at [454, 229] on label "Very enjoyable" at bounding box center [385, 231] width 375 height 27
click at [225, 229] on input "Very enjoyable" at bounding box center [211, 231] width 27 height 27
radio input "true"
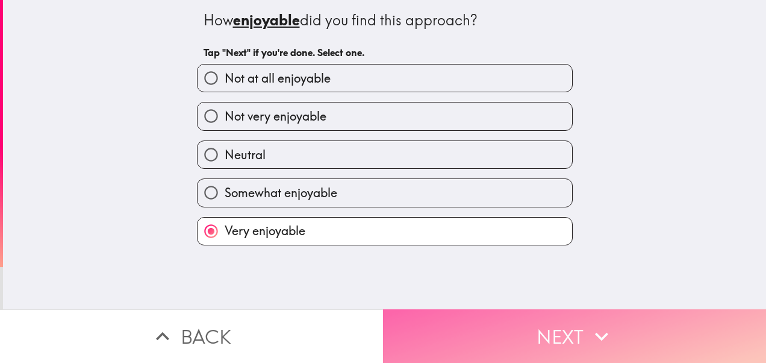
click at [483, 325] on button "Next" at bounding box center [574, 336] width 383 height 54
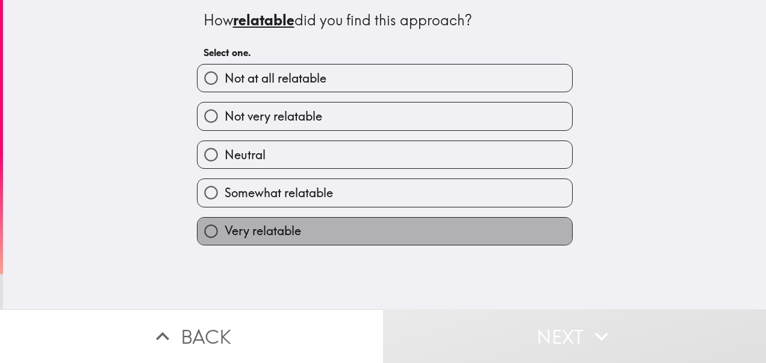
click at [439, 229] on label "Very relatable" at bounding box center [385, 231] width 375 height 27
click at [225, 229] on input "Very relatable" at bounding box center [211, 231] width 27 height 27
radio input "true"
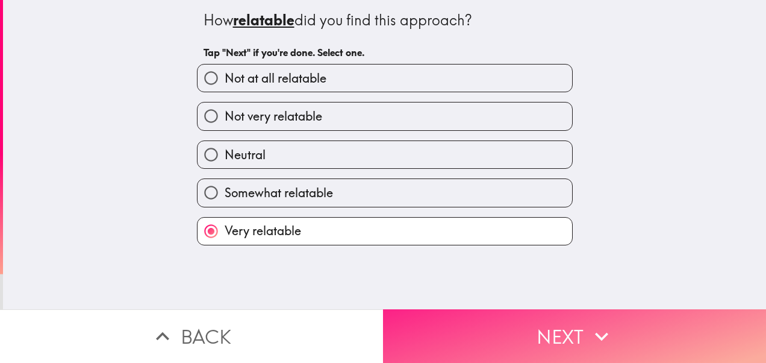
click at [469, 320] on button "Next" at bounding box center [574, 336] width 383 height 54
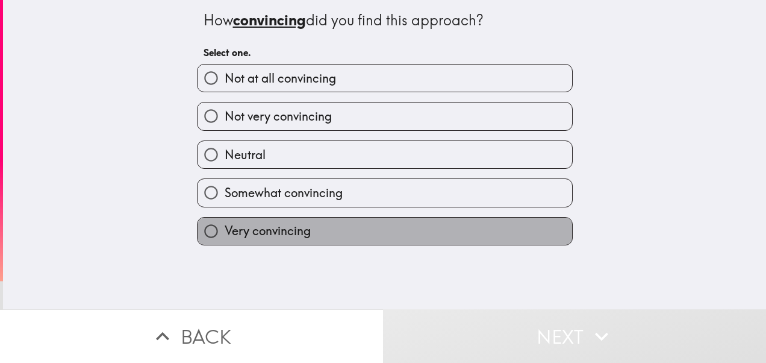
click at [447, 227] on label "Very convincing" at bounding box center [385, 231] width 375 height 27
click at [225, 227] on input "Very convincing" at bounding box center [211, 231] width 27 height 27
radio input "true"
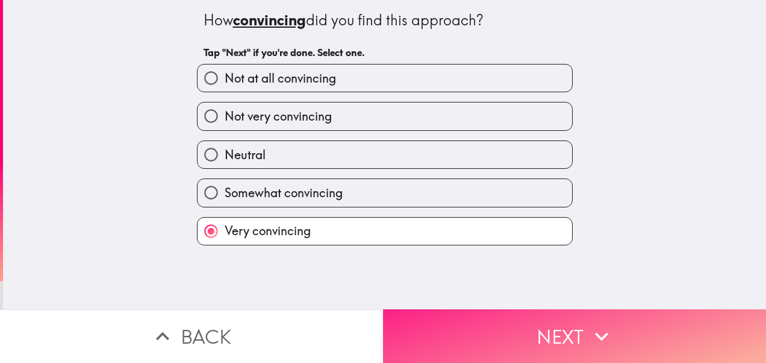
click at [472, 309] on button "Next" at bounding box center [574, 336] width 383 height 54
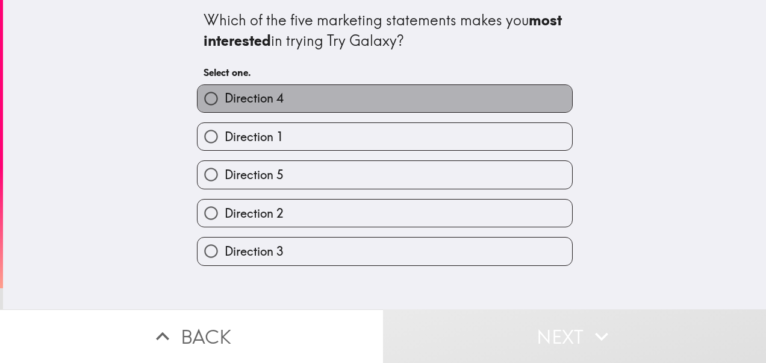
click at [249, 100] on span "Direction 4" at bounding box center [254, 98] width 59 height 17
click at [225, 100] on input "Direction 4" at bounding box center [211, 98] width 27 height 27
radio input "true"
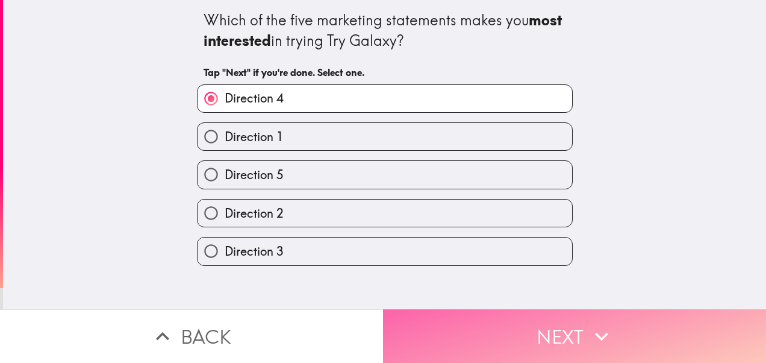
click at [512, 315] on button "Next" at bounding box center [574, 336] width 383 height 54
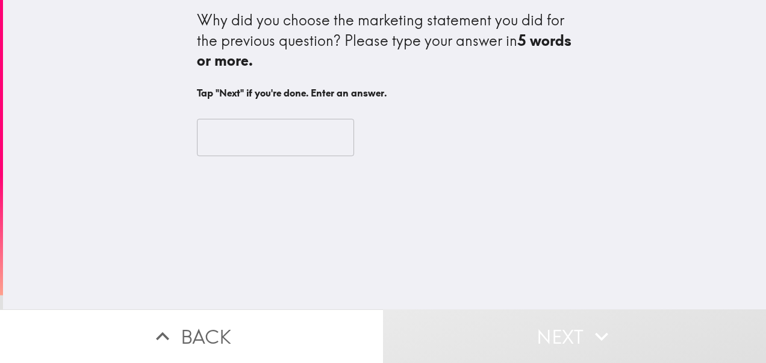
click at [239, 141] on input "text" at bounding box center [275, 137] width 157 height 37
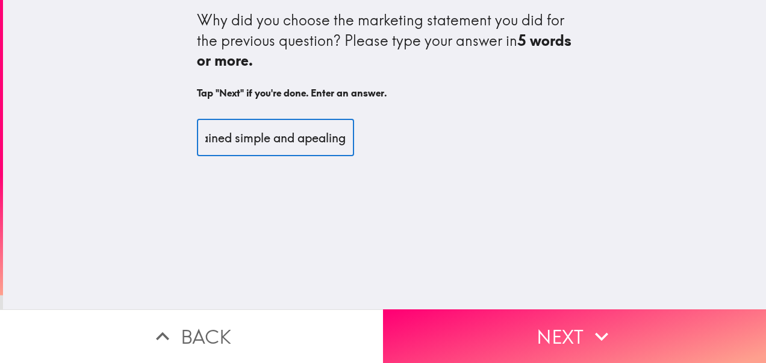
scroll to position [0, 137]
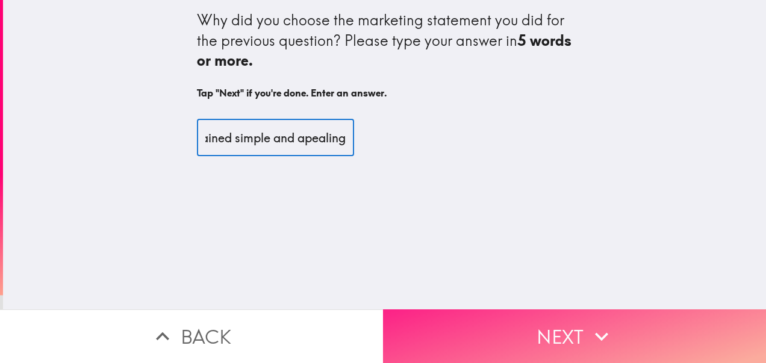
type input "I like the way it is explained simple and apealing"
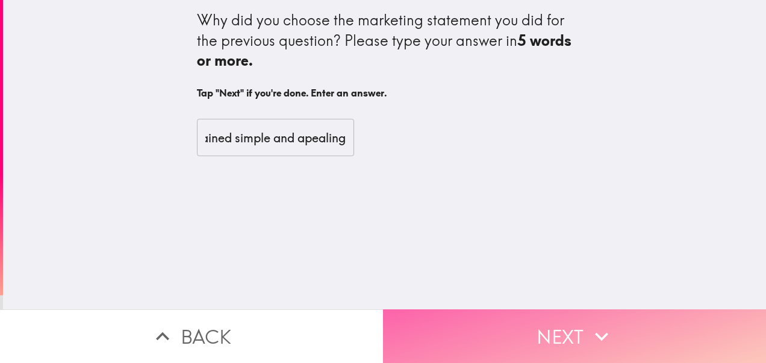
scroll to position [0, 0]
click at [471, 330] on button "Next" at bounding box center [574, 336] width 383 height 54
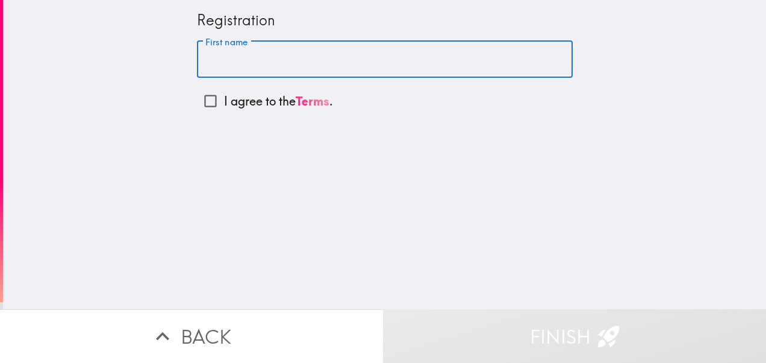
click at [233, 76] on input "First name" at bounding box center [385, 59] width 376 height 37
type input "[PERSON_NAME]"
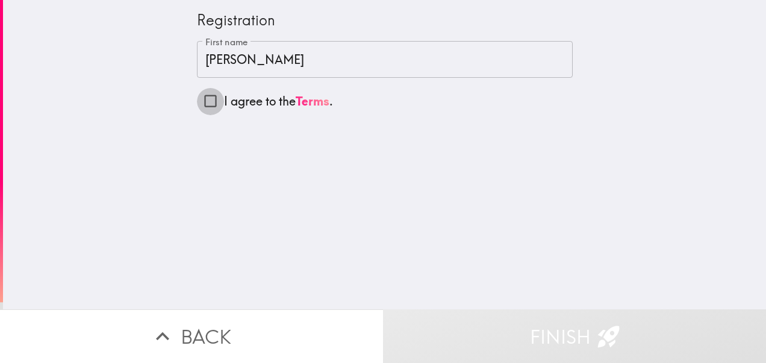
click at [198, 106] on input "I agree to the Terms ." at bounding box center [210, 100] width 27 height 27
checkbox input "true"
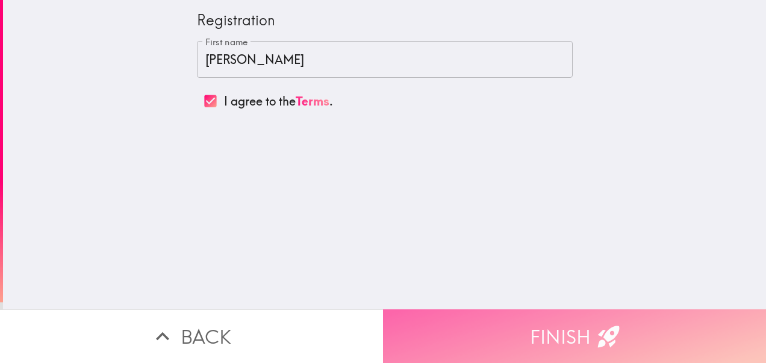
click at [436, 333] on button "Finish" at bounding box center [574, 336] width 383 height 54
